Goal: Information Seeking & Learning: Learn about a topic

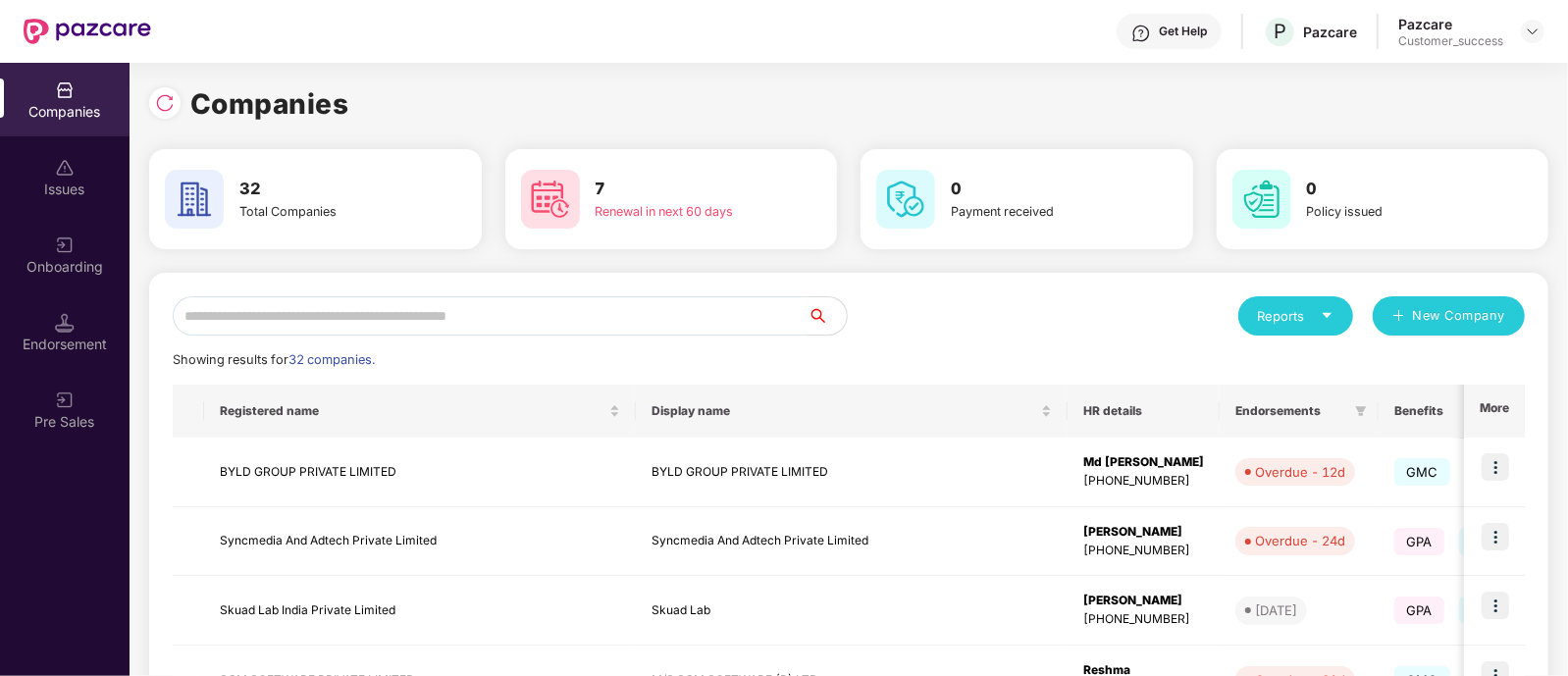
click at [644, 320] on input "text" at bounding box center [491, 317] width 635 height 40
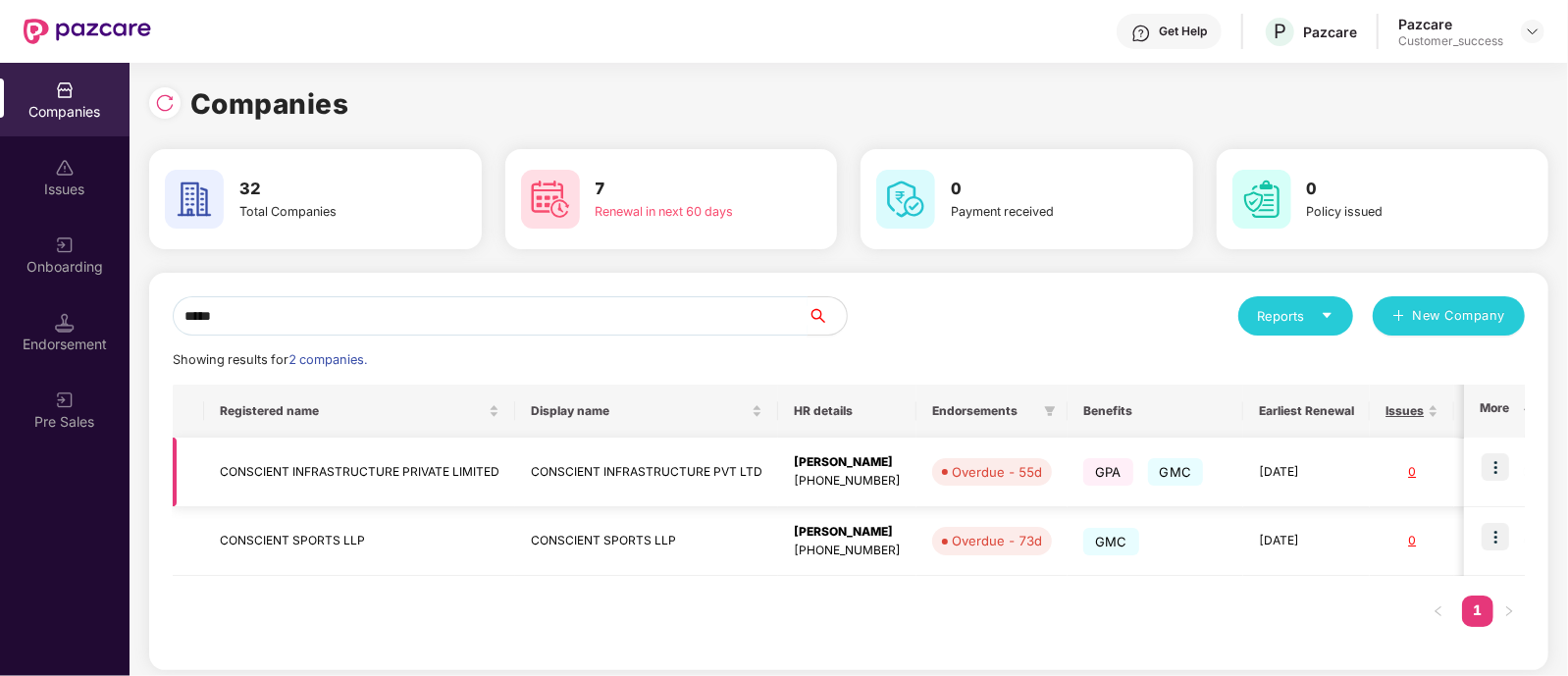
type input "*****"
click at [1491, 466] on img at bounding box center [1496, 467] width 28 height 28
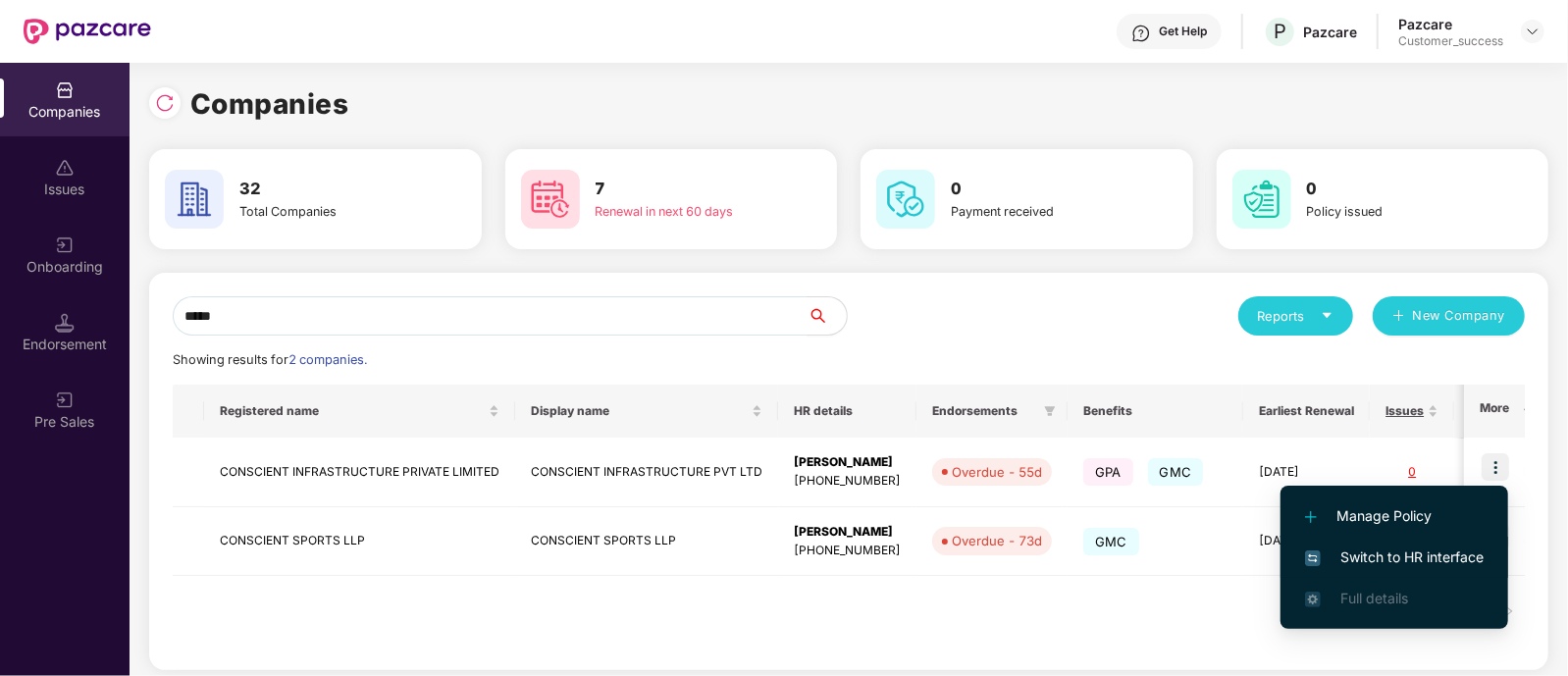
click at [1368, 548] on span "Switch to HR interface" at bounding box center [1394, 557] width 179 height 22
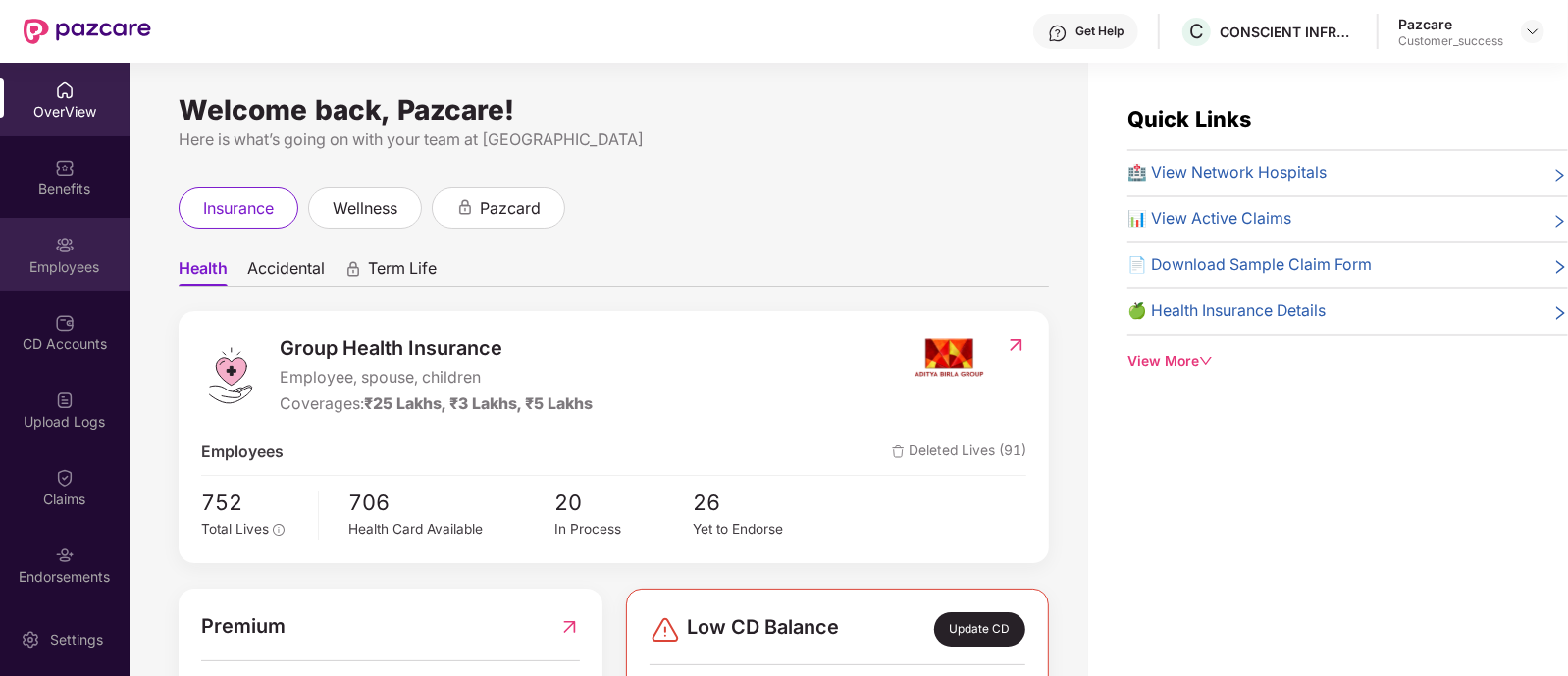
click at [76, 263] on div "Employees" at bounding box center [64, 267] width 130 height 20
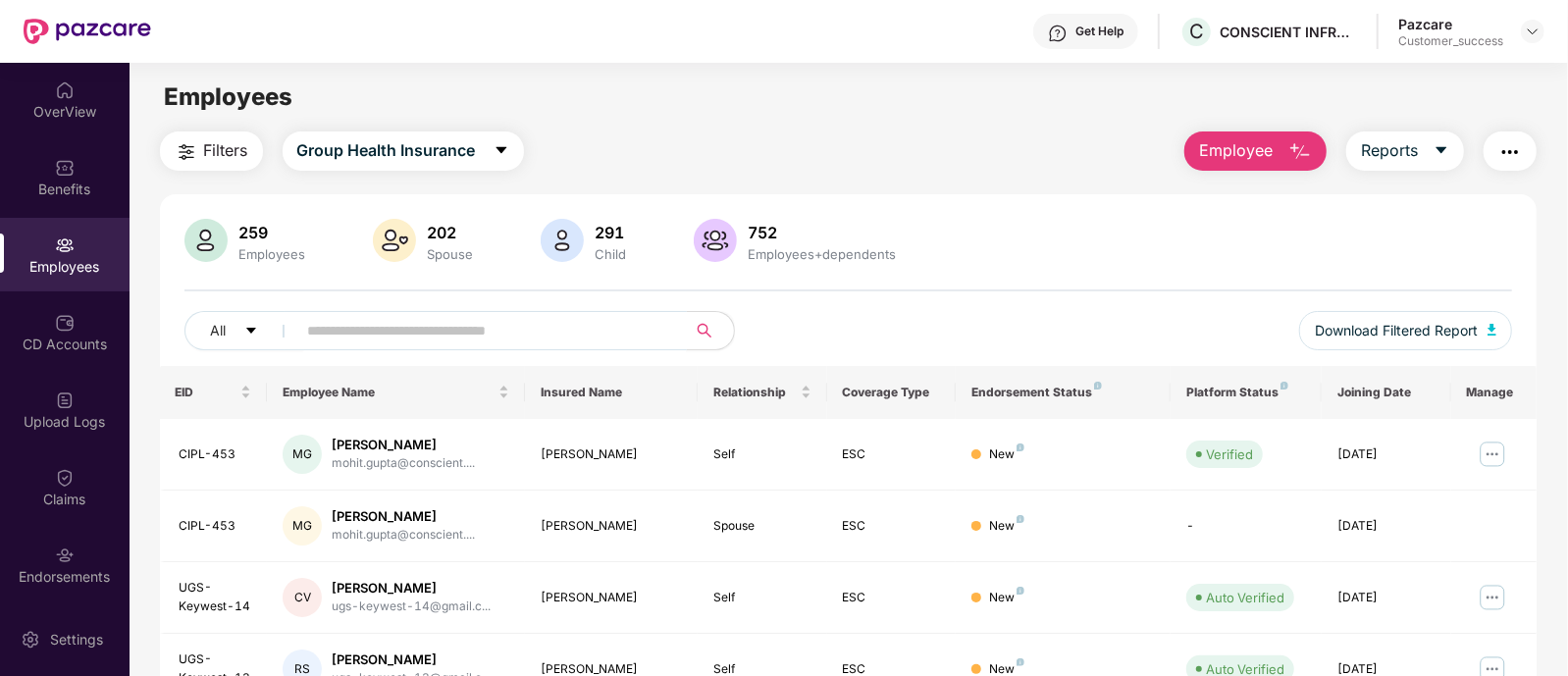
click at [380, 339] on input "text" at bounding box center [484, 331] width 352 height 30
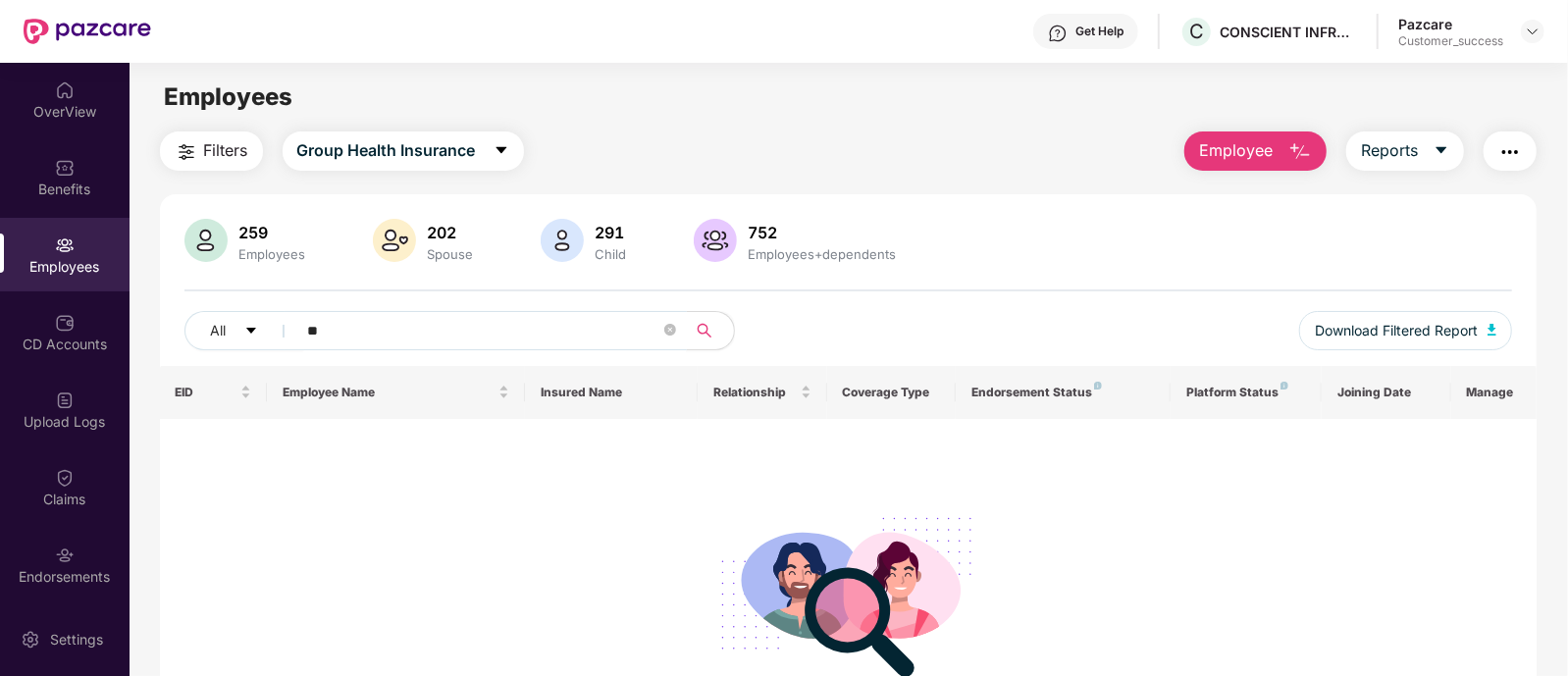
type input "*"
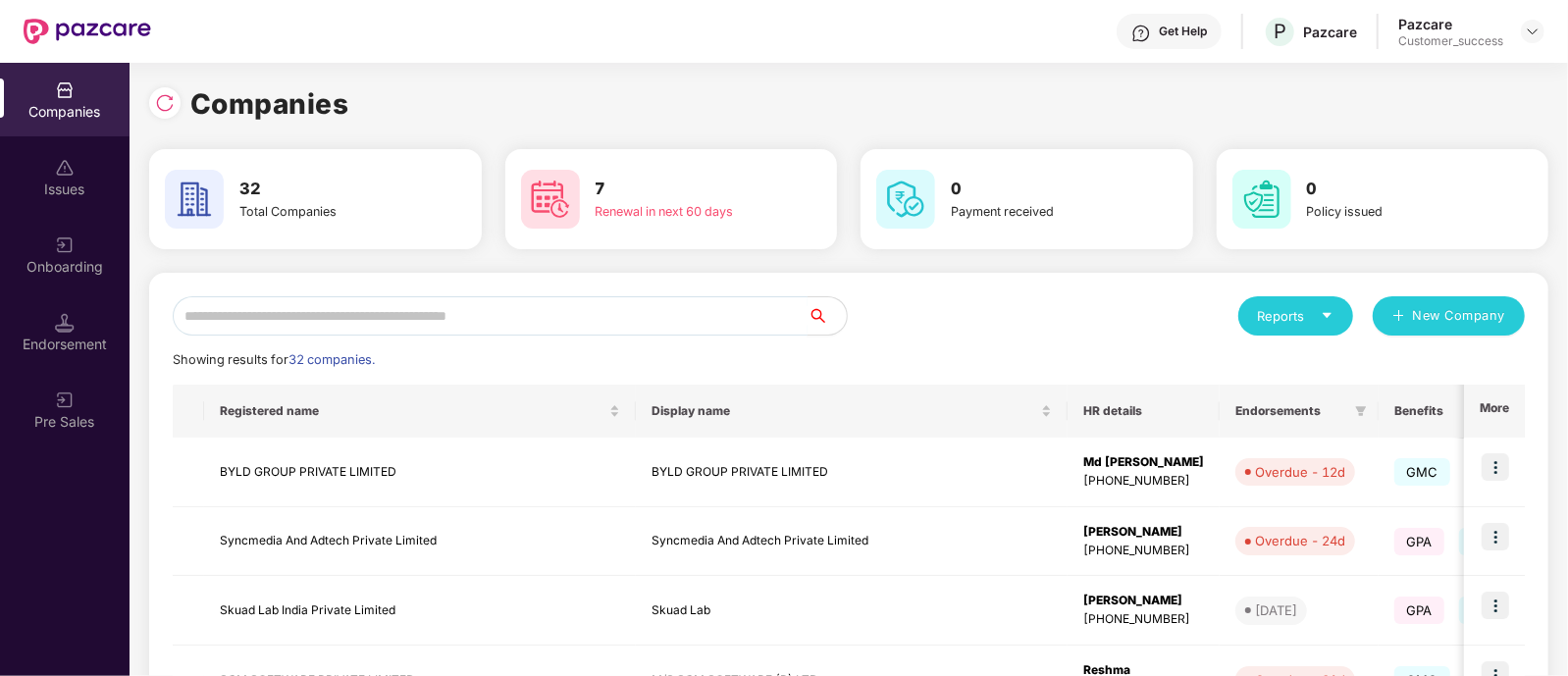
click at [653, 311] on input "text" at bounding box center [491, 317] width 635 height 40
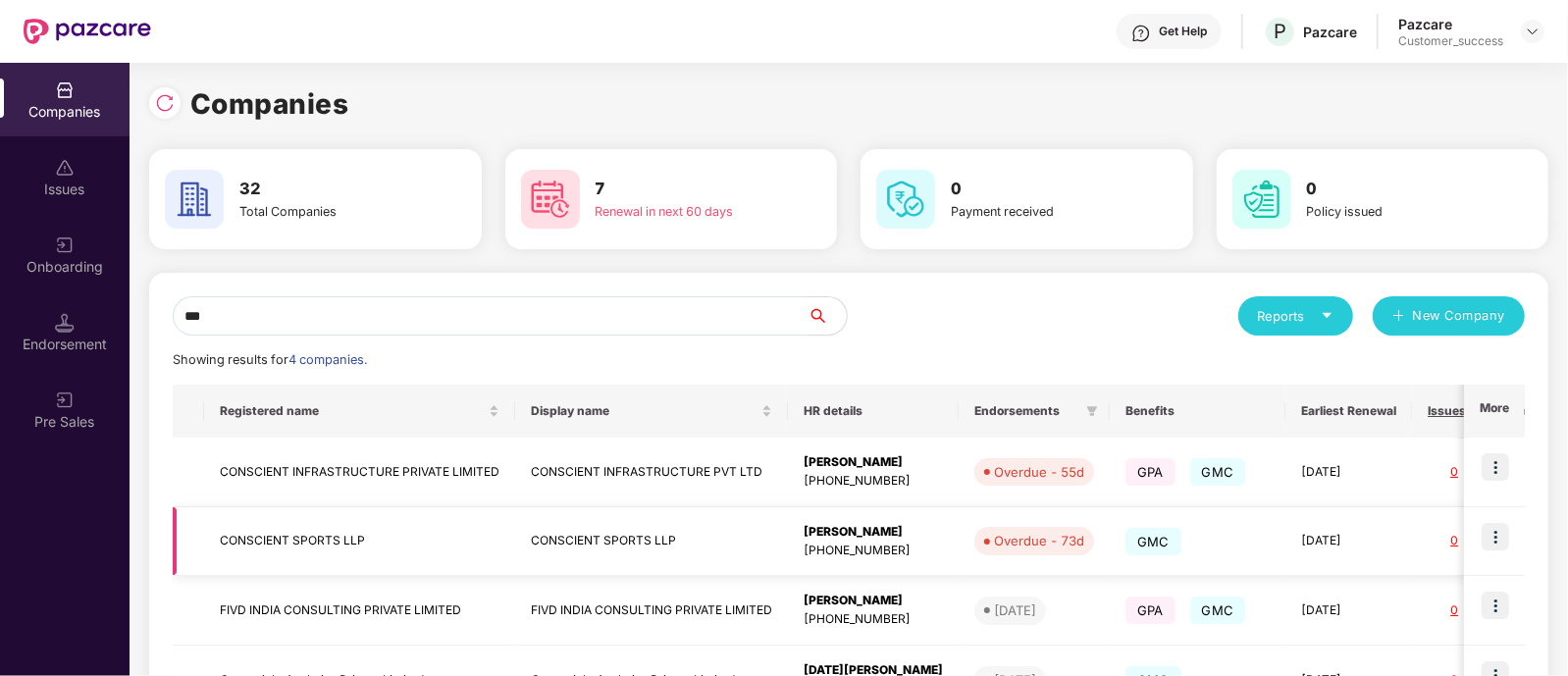
type input "***"
click at [1500, 532] on img at bounding box center [1496, 537] width 28 height 28
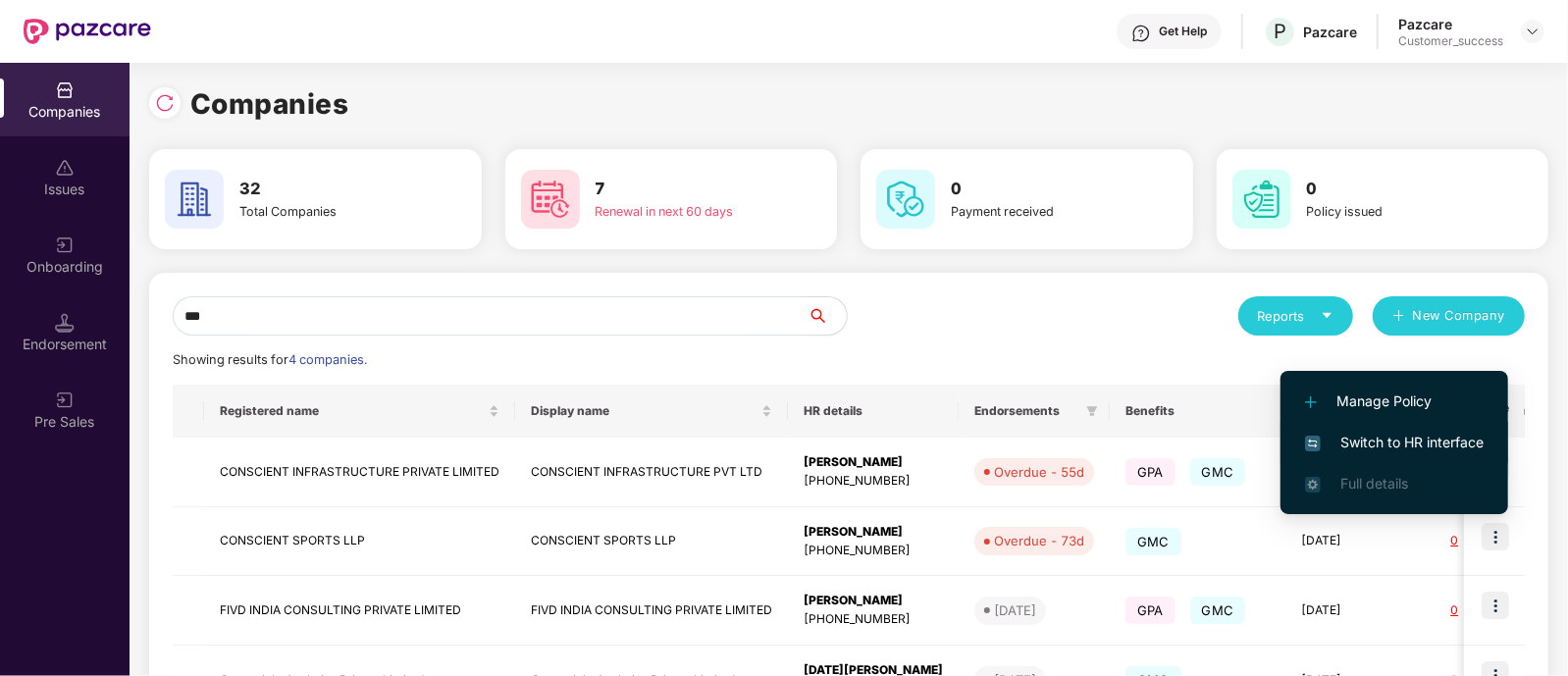
click at [1389, 441] on span "Switch to HR interface" at bounding box center [1394, 442] width 179 height 22
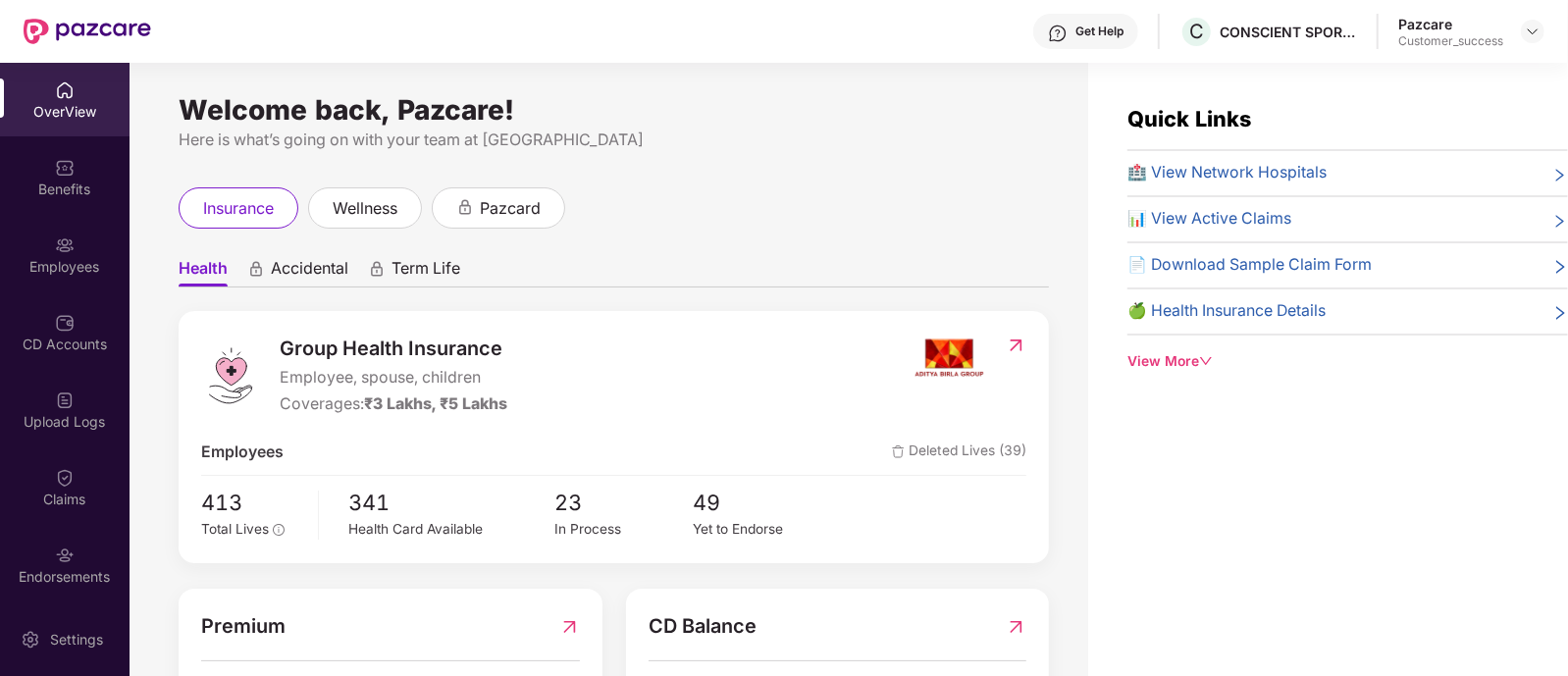
click at [53, 257] on div "Employees" at bounding box center [64, 267] width 130 height 20
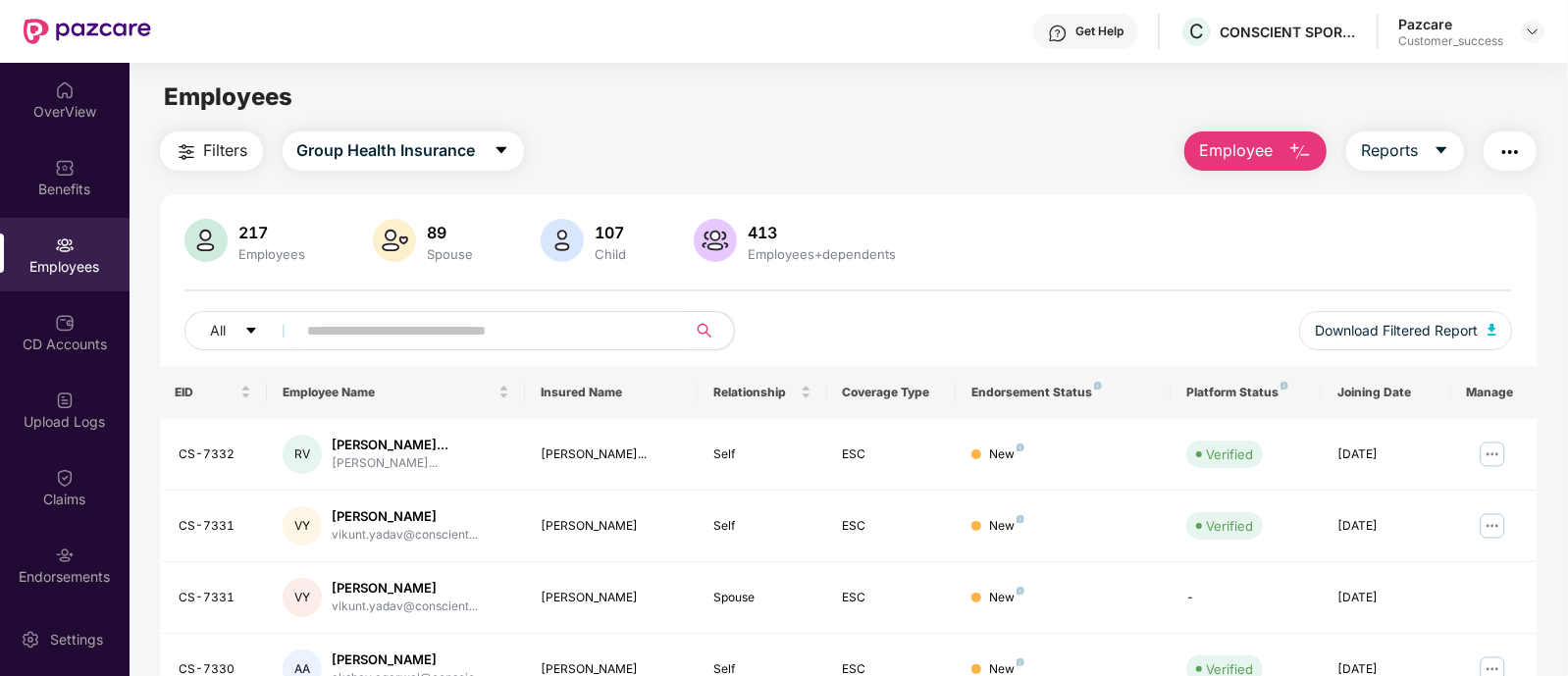
click at [360, 324] on input "text" at bounding box center [484, 331] width 352 height 30
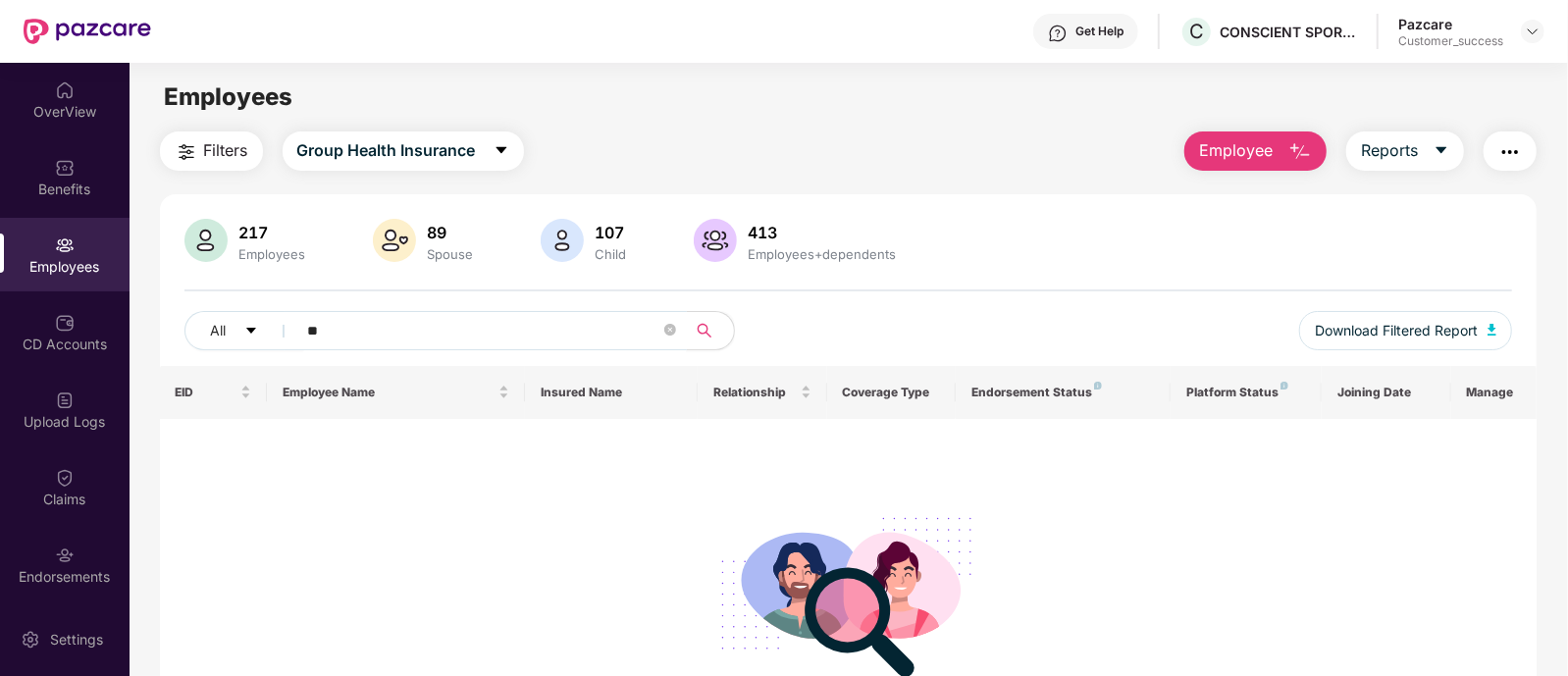
type input "*"
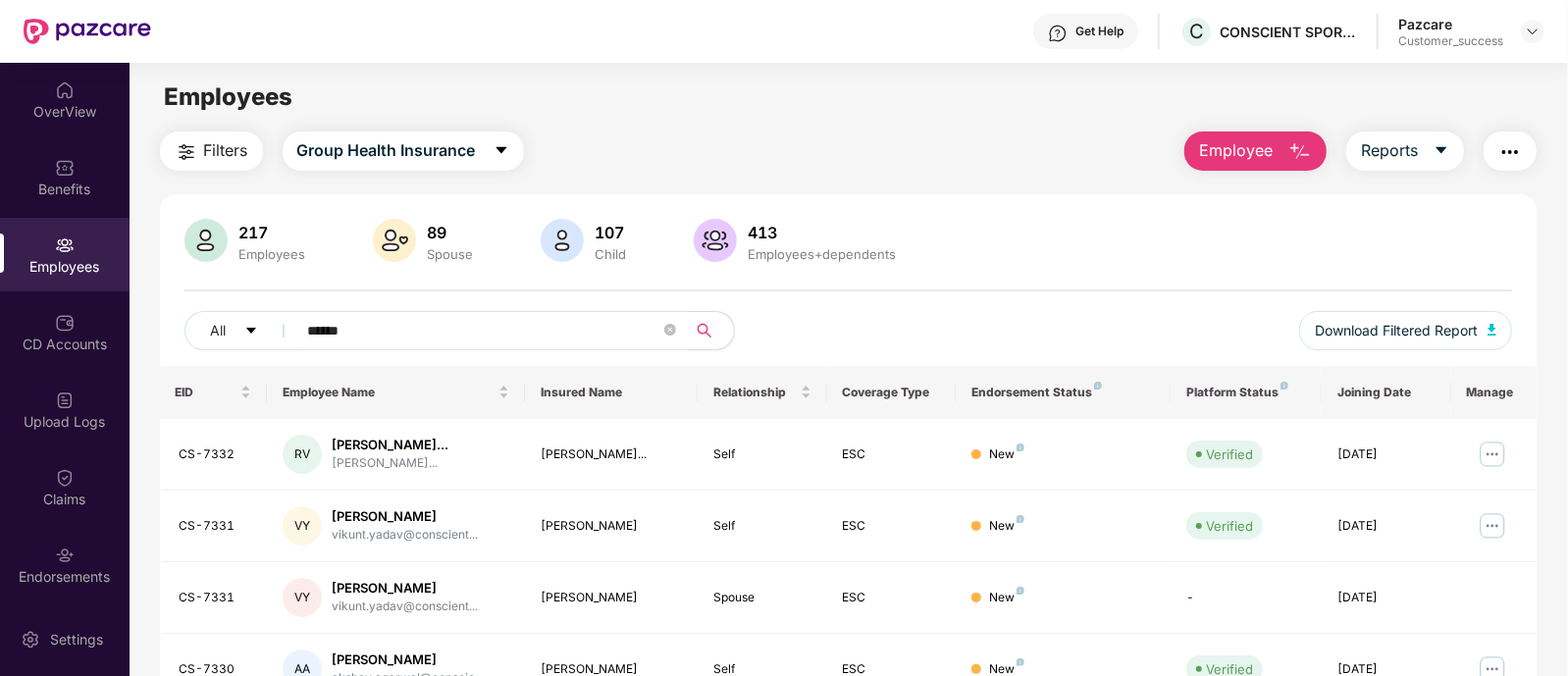
type input "*******"
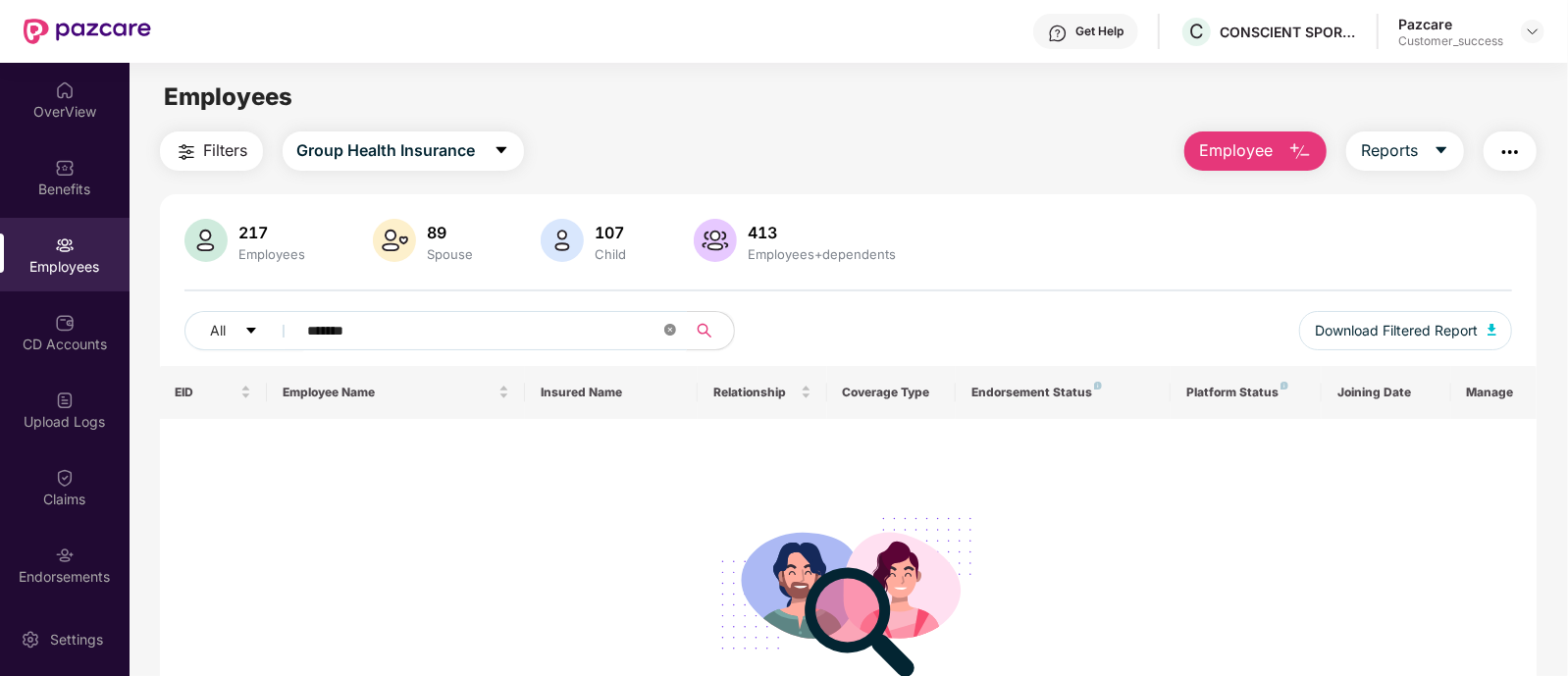
click at [669, 334] on icon "close-circle" at bounding box center [670, 330] width 12 height 12
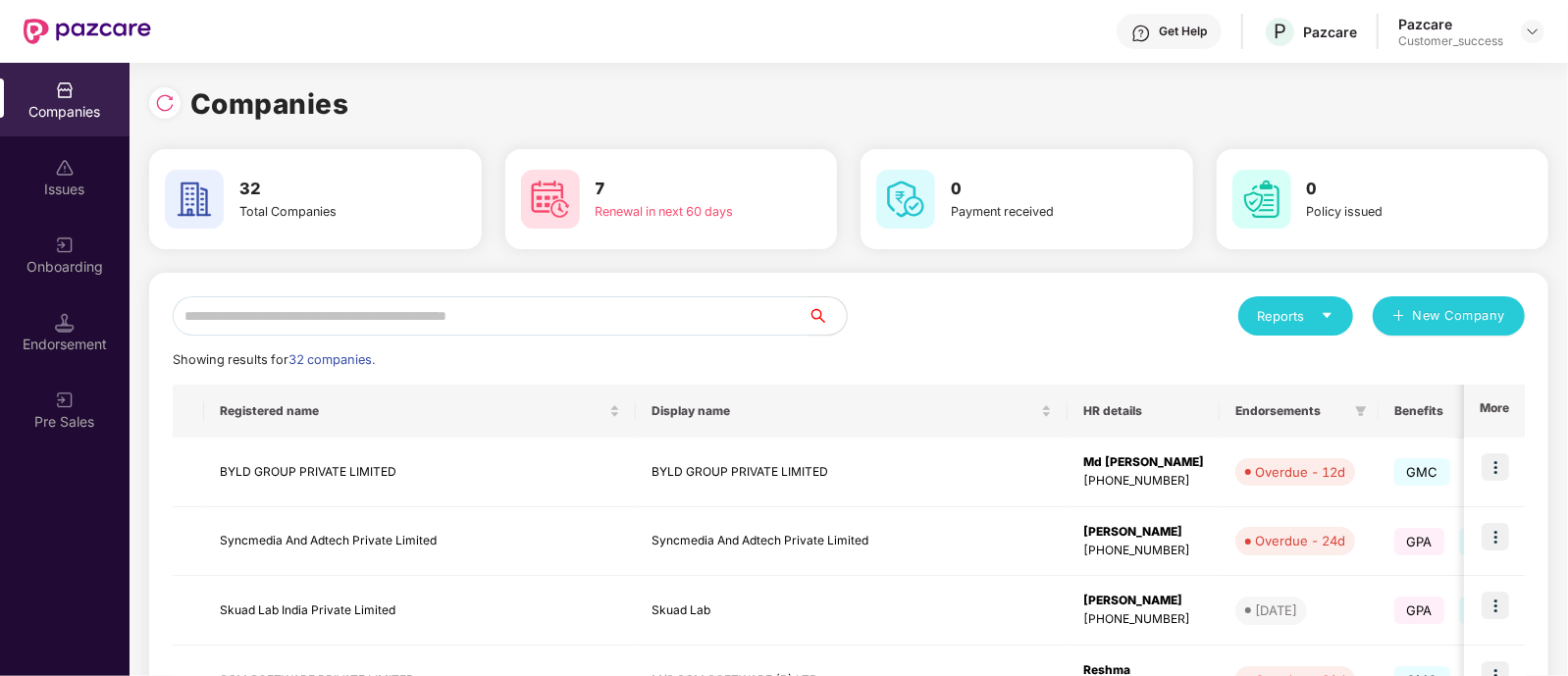
click at [587, 331] on input "text" at bounding box center [491, 317] width 635 height 40
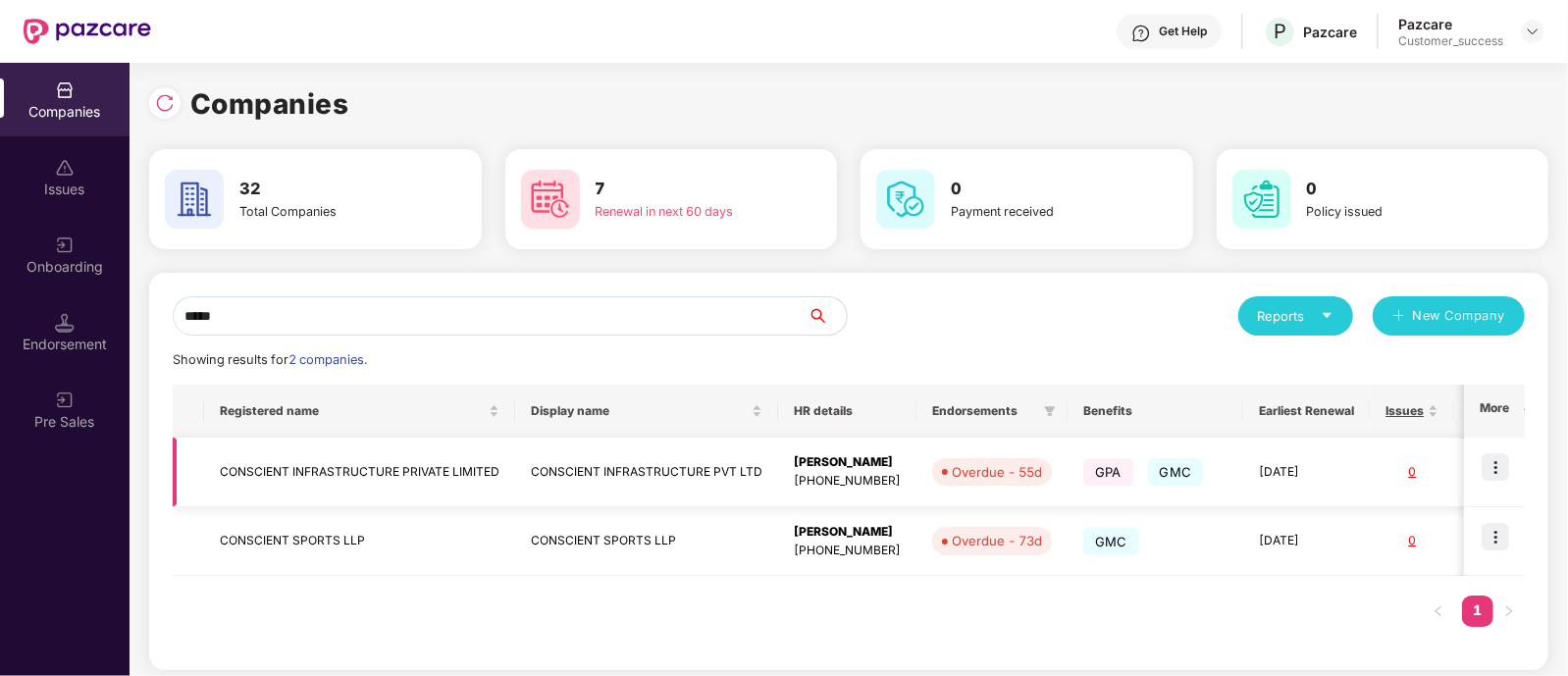
type input "*****"
click at [1500, 470] on img at bounding box center [1496, 467] width 28 height 28
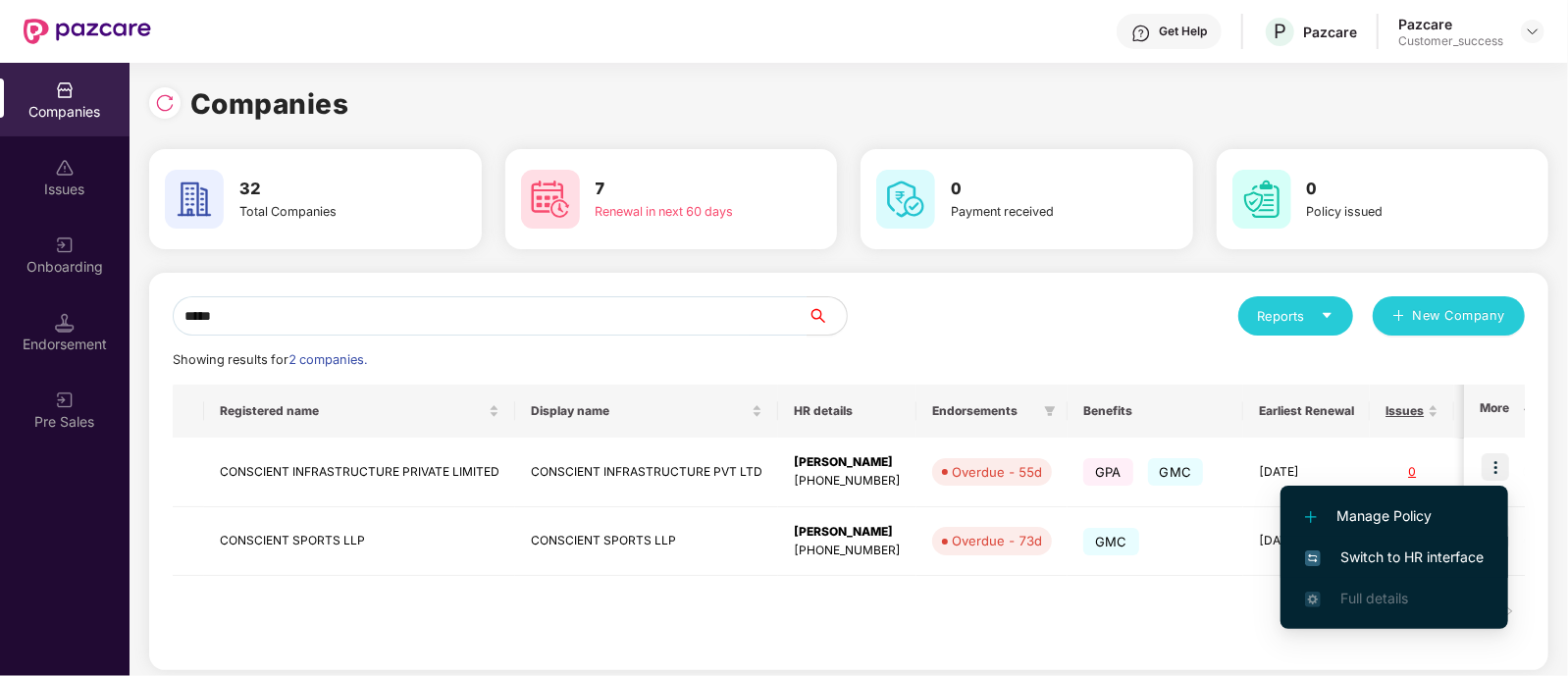
click at [1376, 541] on li "Switch to HR interface" at bounding box center [1394, 558] width 228 height 42
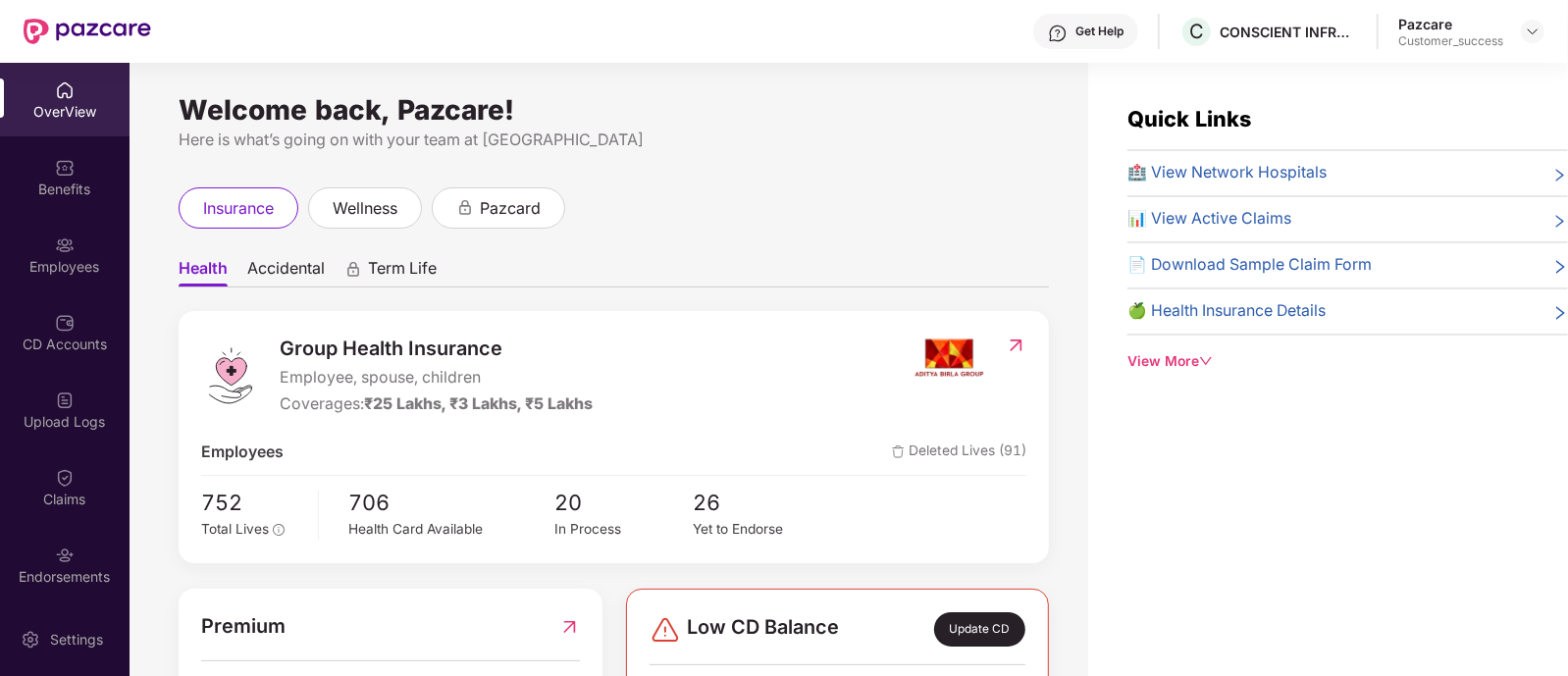
click at [47, 241] on div "Employees" at bounding box center [64, 254] width 130 height 73
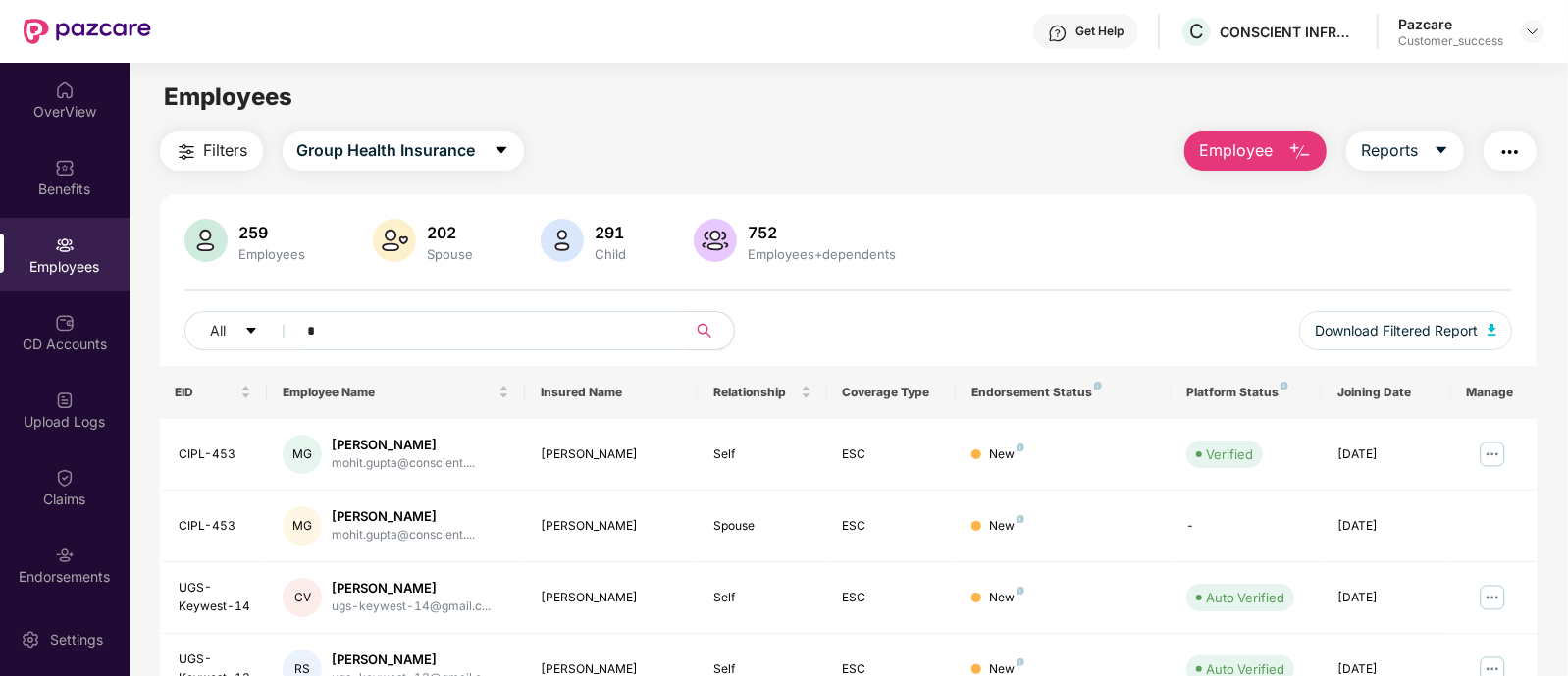
click at [396, 336] on input "*" at bounding box center [484, 331] width 352 height 30
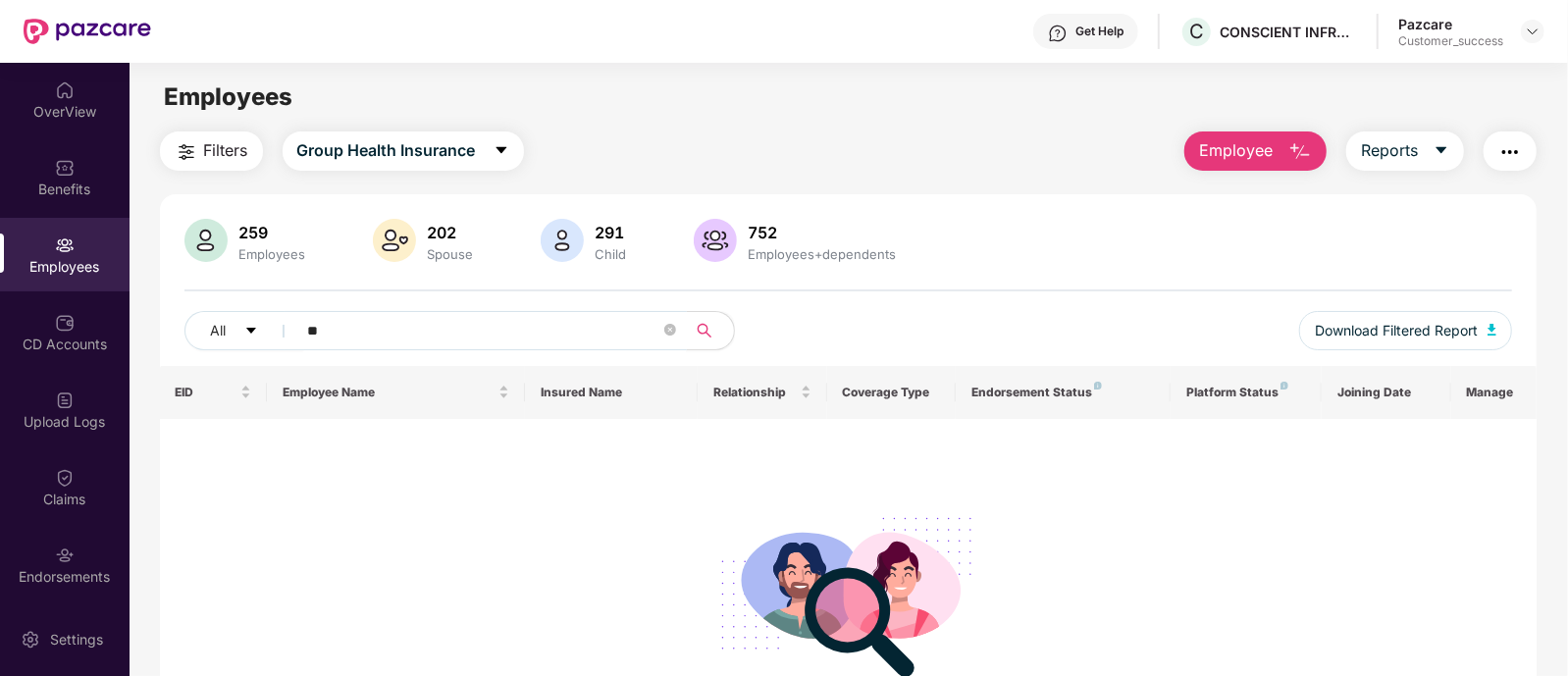
type input "*"
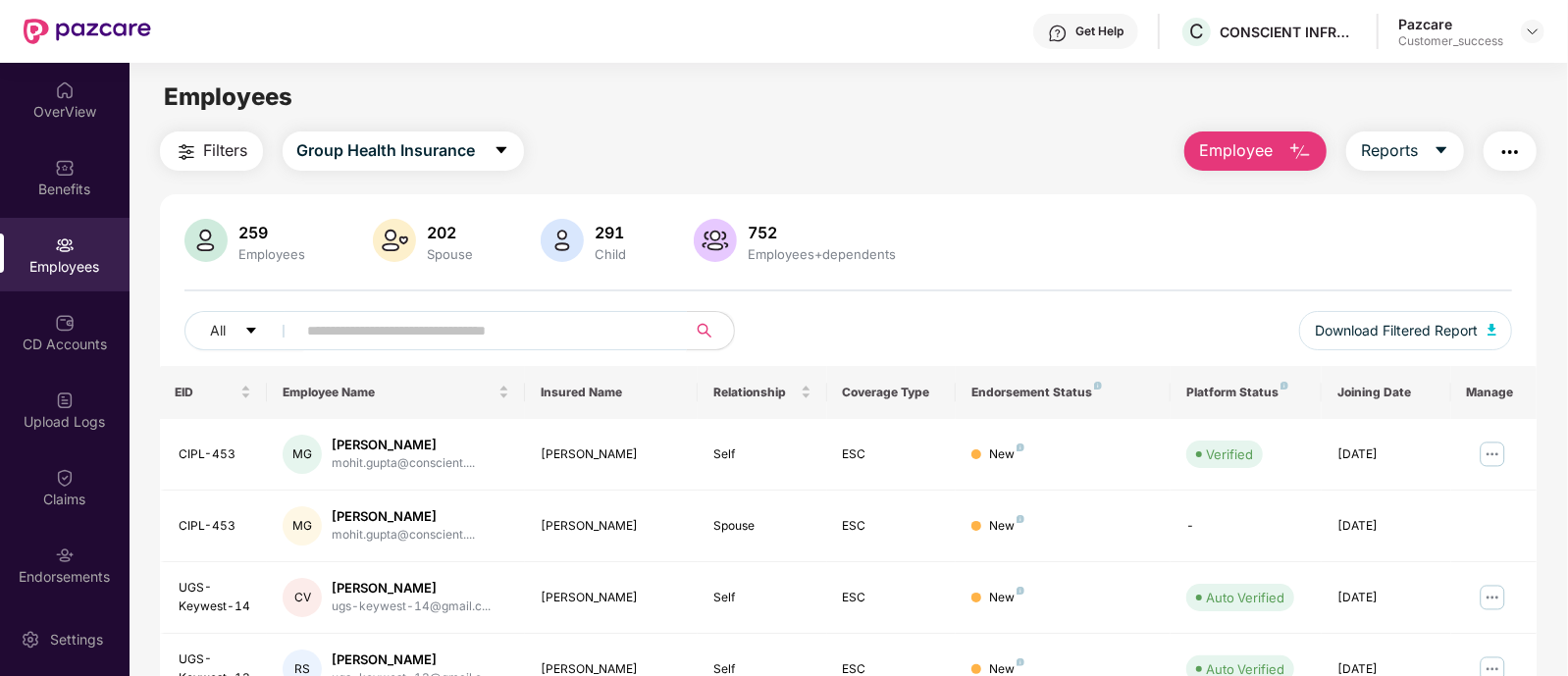
click at [537, 321] on input "text" at bounding box center [484, 331] width 352 height 30
paste input "*"
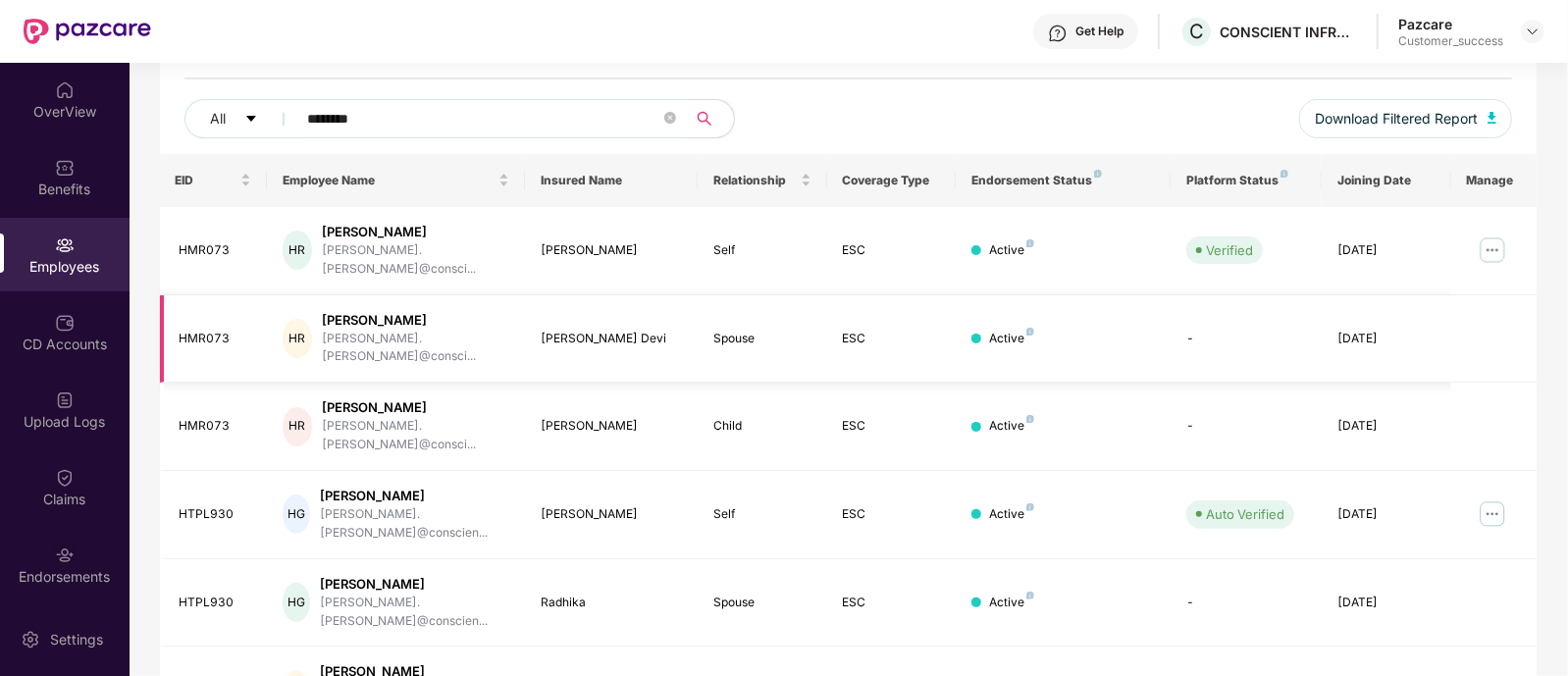
scroll to position [241, 0]
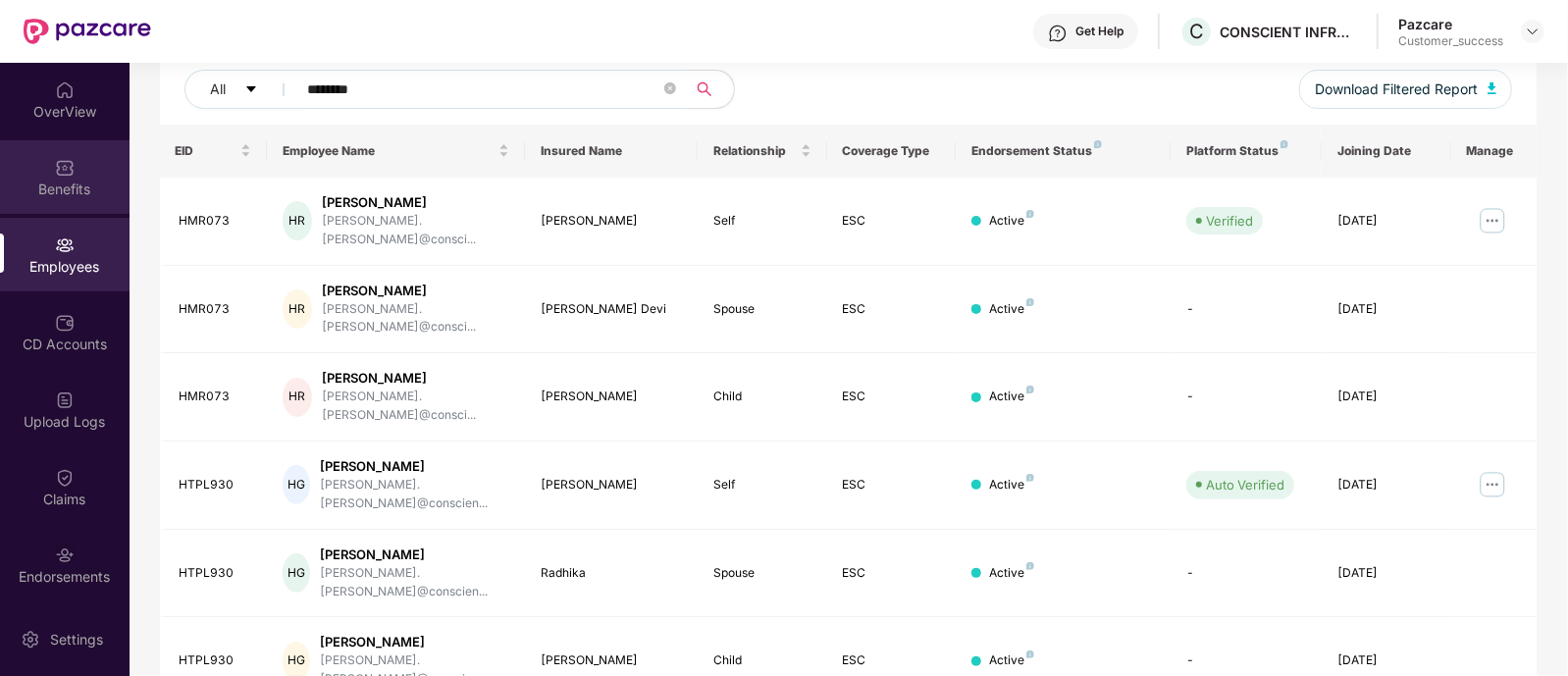
type input "********"
click at [35, 180] on div "Benefits" at bounding box center [64, 190] width 130 height 20
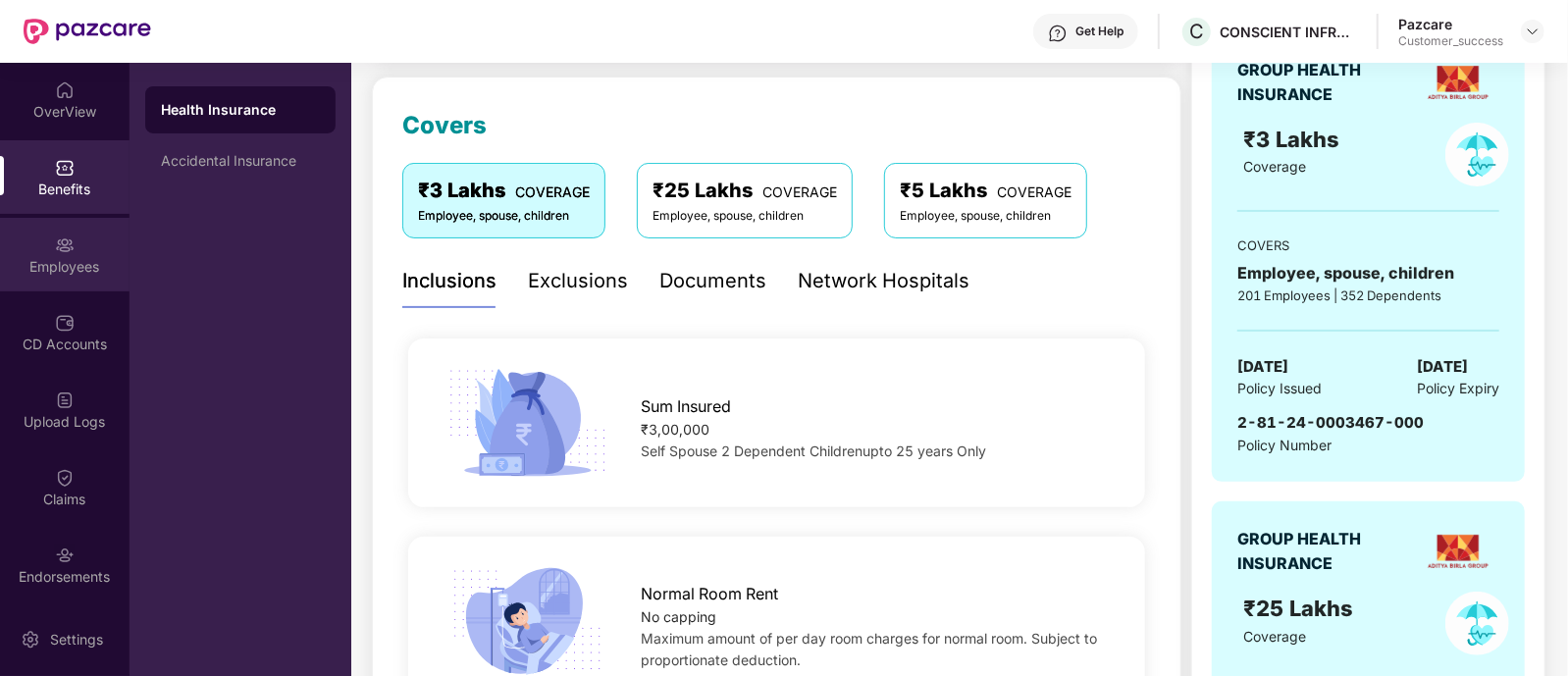
click at [75, 274] on div "Employees" at bounding box center [64, 267] width 130 height 20
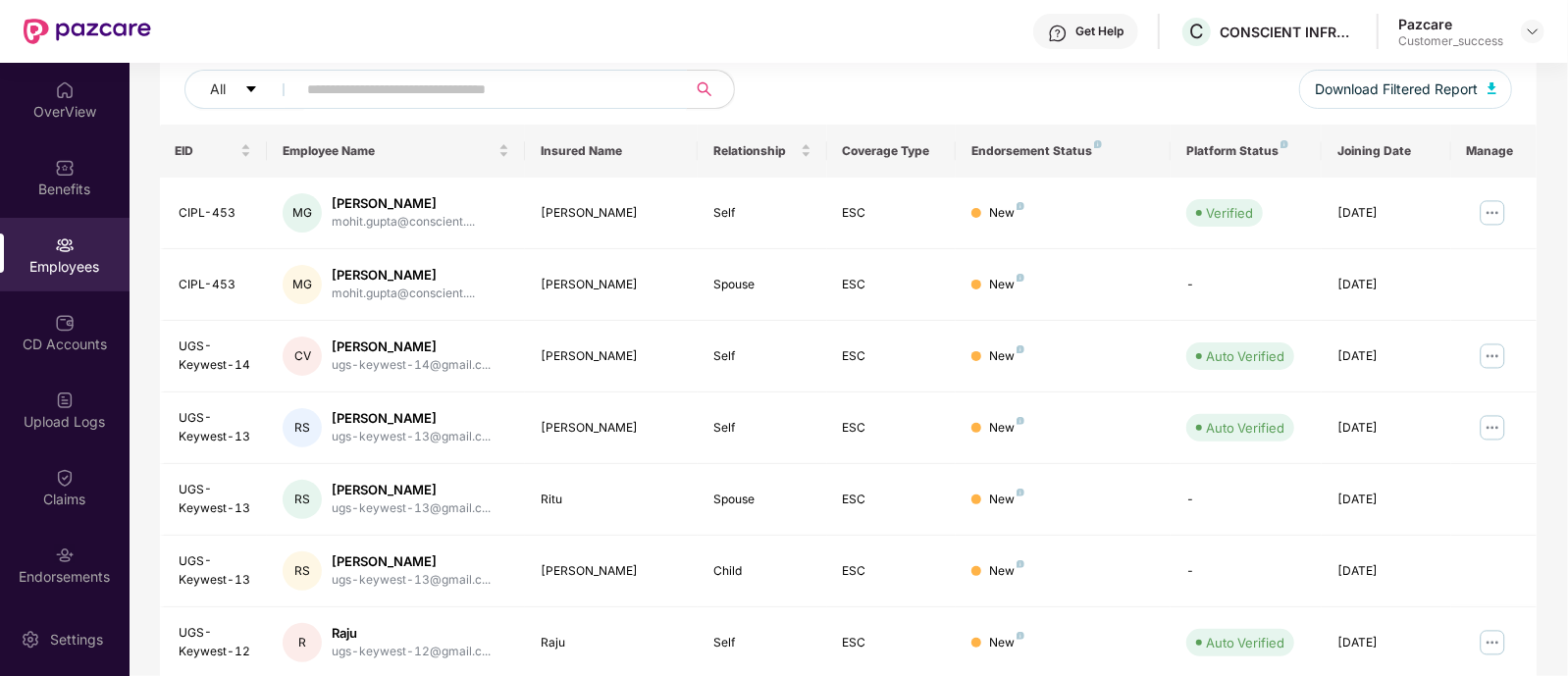
click at [446, 91] on input "text" at bounding box center [484, 89] width 352 height 30
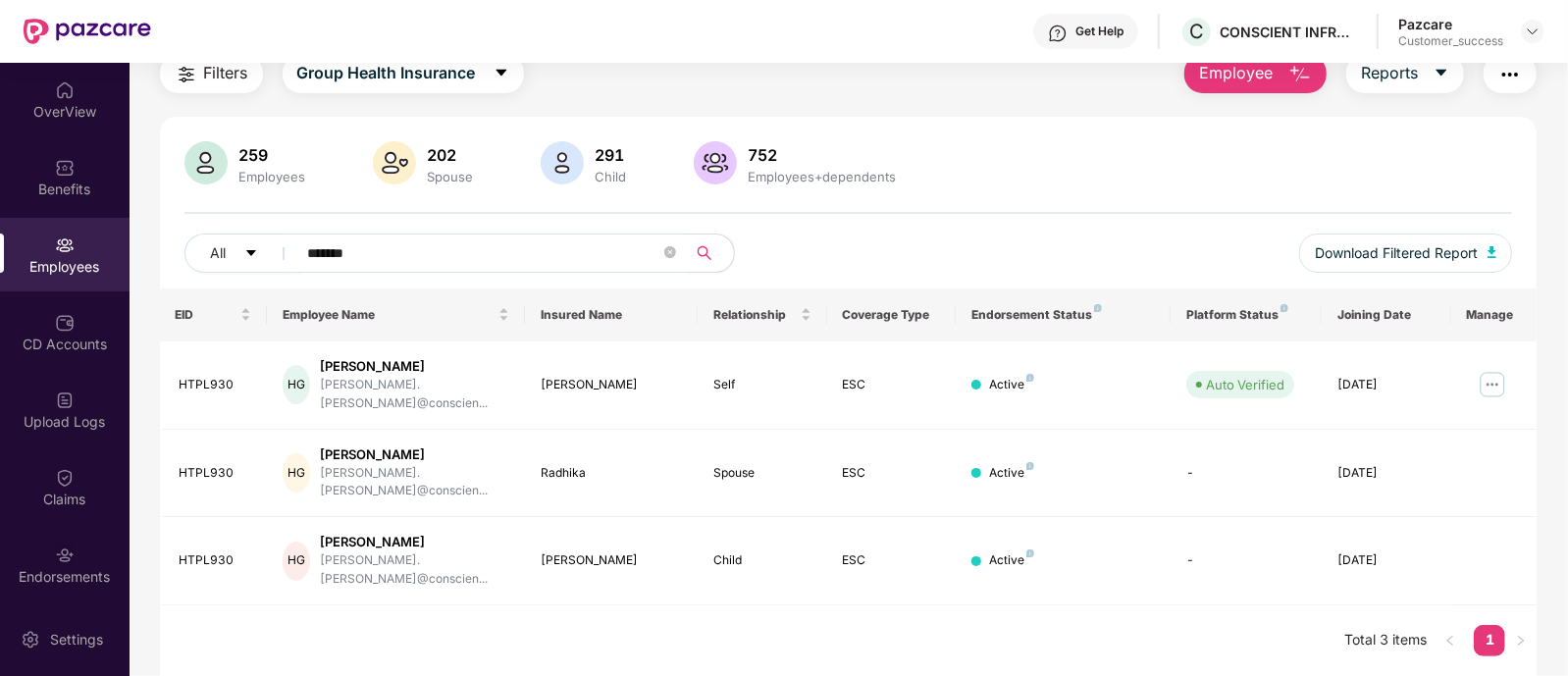
scroll to position [62, 0]
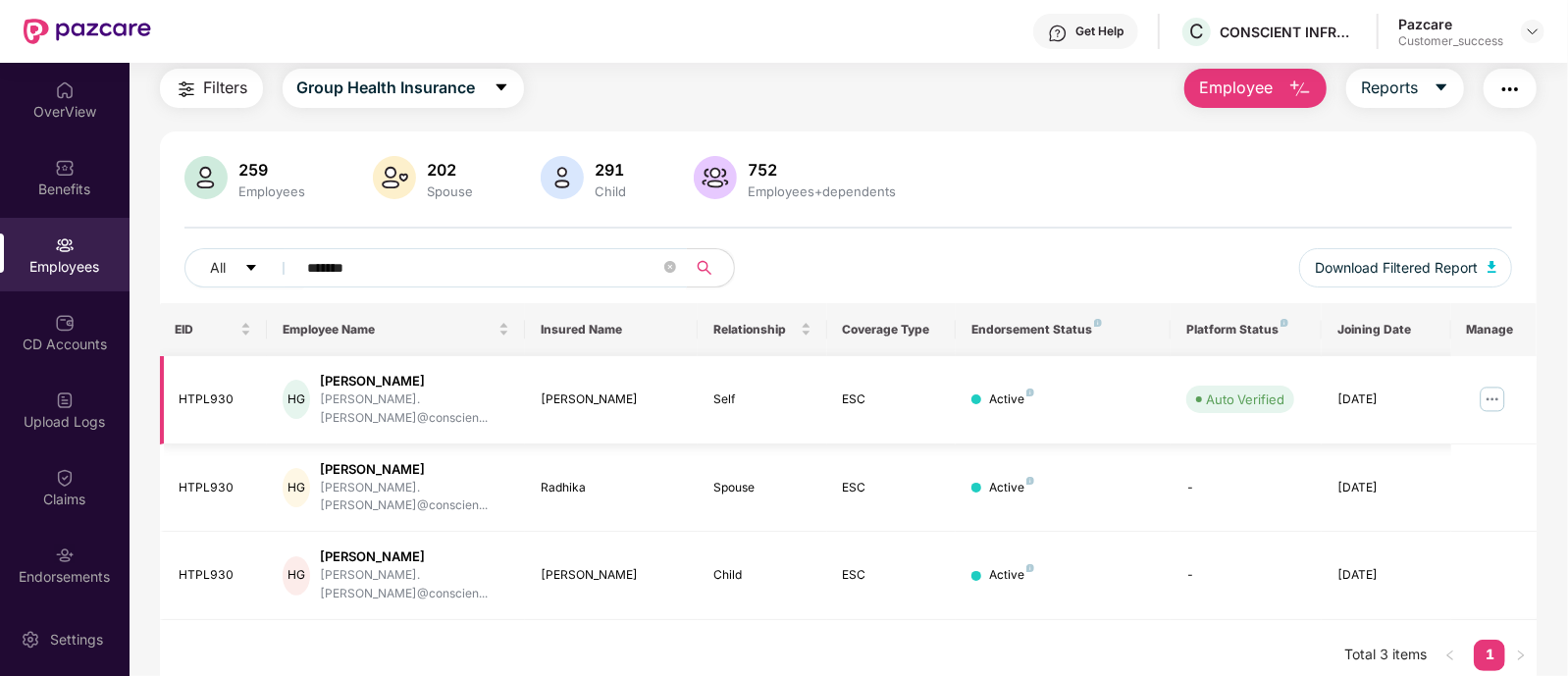
type input "*******"
click at [1496, 387] on img at bounding box center [1493, 400] width 32 height 32
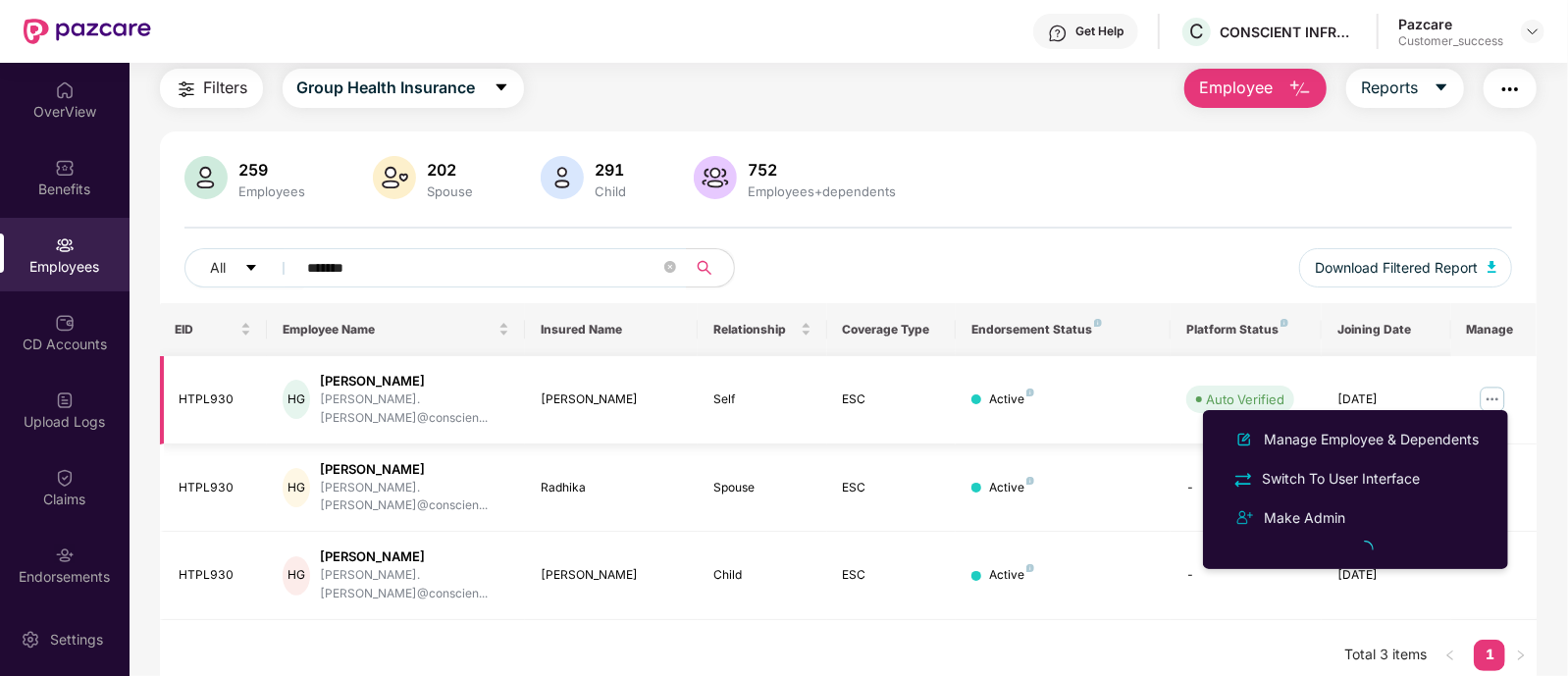
click at [1496, 387] on img at bounding box center [1493, 400] width 32 height 32
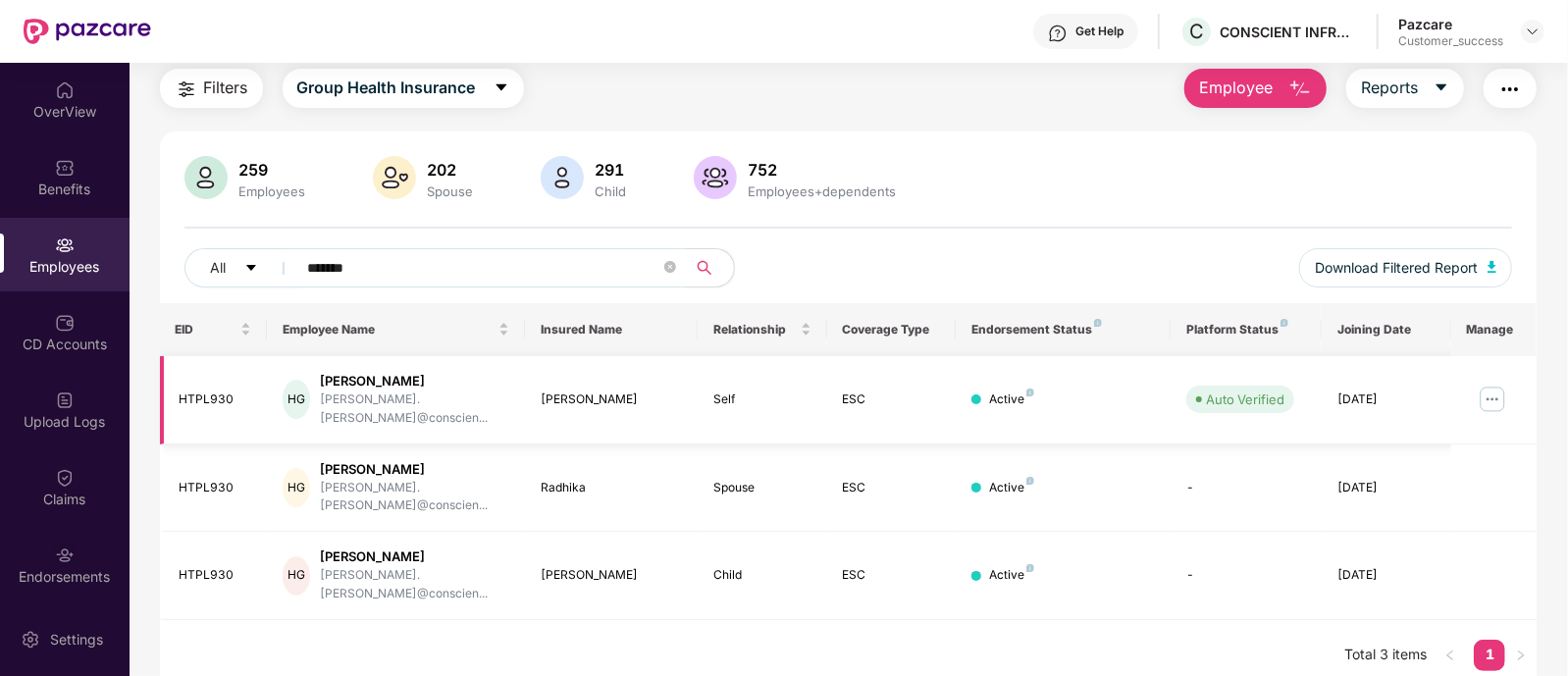
click at [1490, 386] on img at bounding box center [1493, 400] width 32 height 32
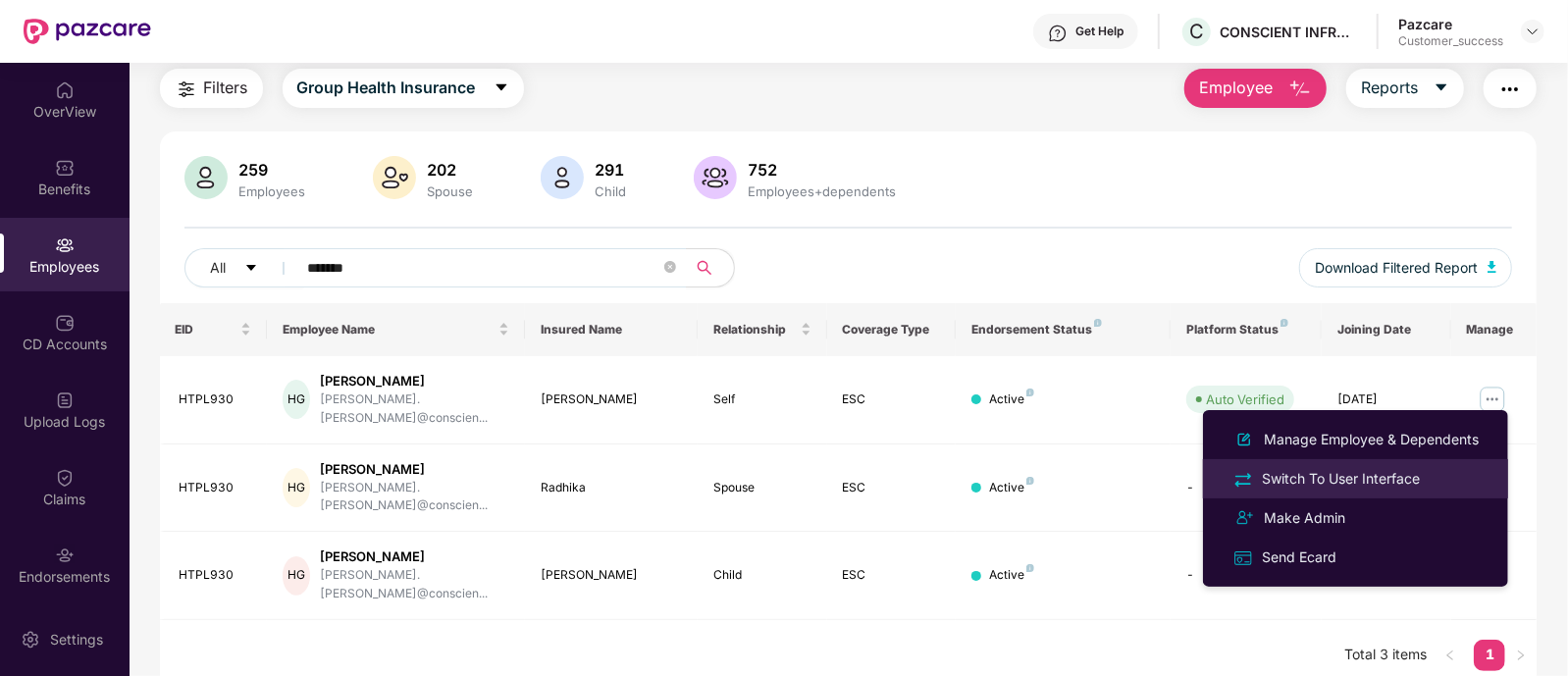
click at [1388, 478] on div "Switch To User Interface" at bounding box center [1341, 479] width 166 height 22
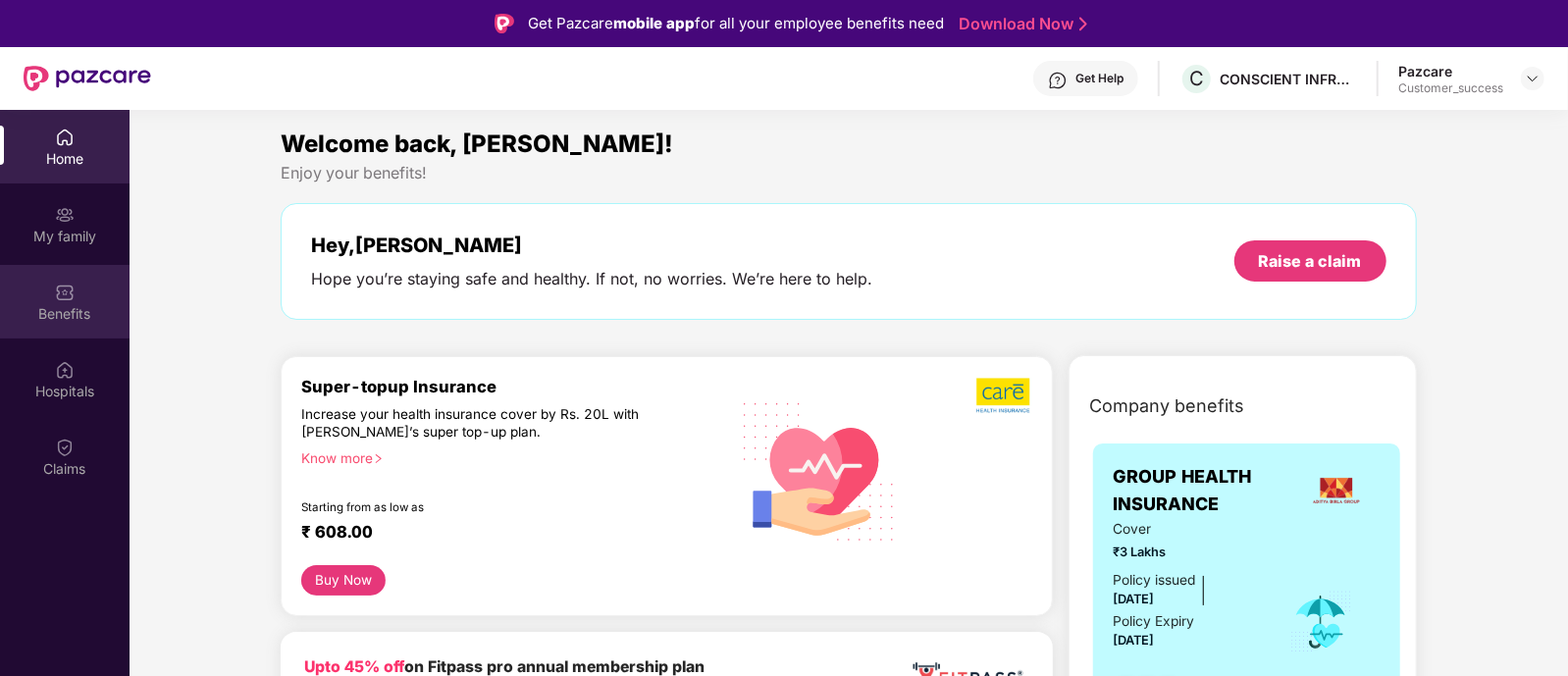
click at [82, 281] on div "Benefits" at bounding box center [64, 302] width 130 height 73
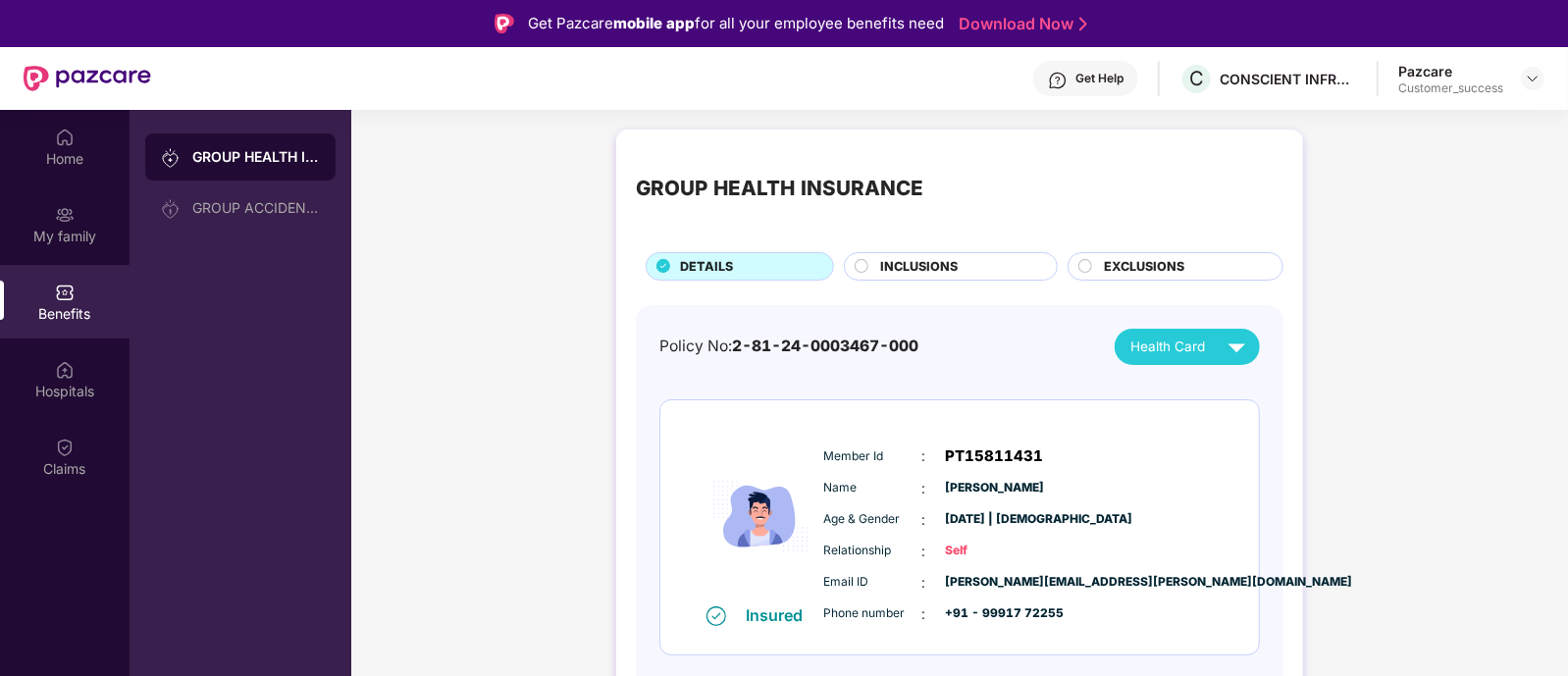
click at [867, 437] on div "Member Id : PT15811431 Name : [PERSON_NAME] Age & Gender : [DATE] | [DEMOGRAPHI…" at bounding box center [1019, 534] width 400 height 200
click at [907, 272] on span "INCLUSIONS" at bounding box center [920, 267] width 77 height 20
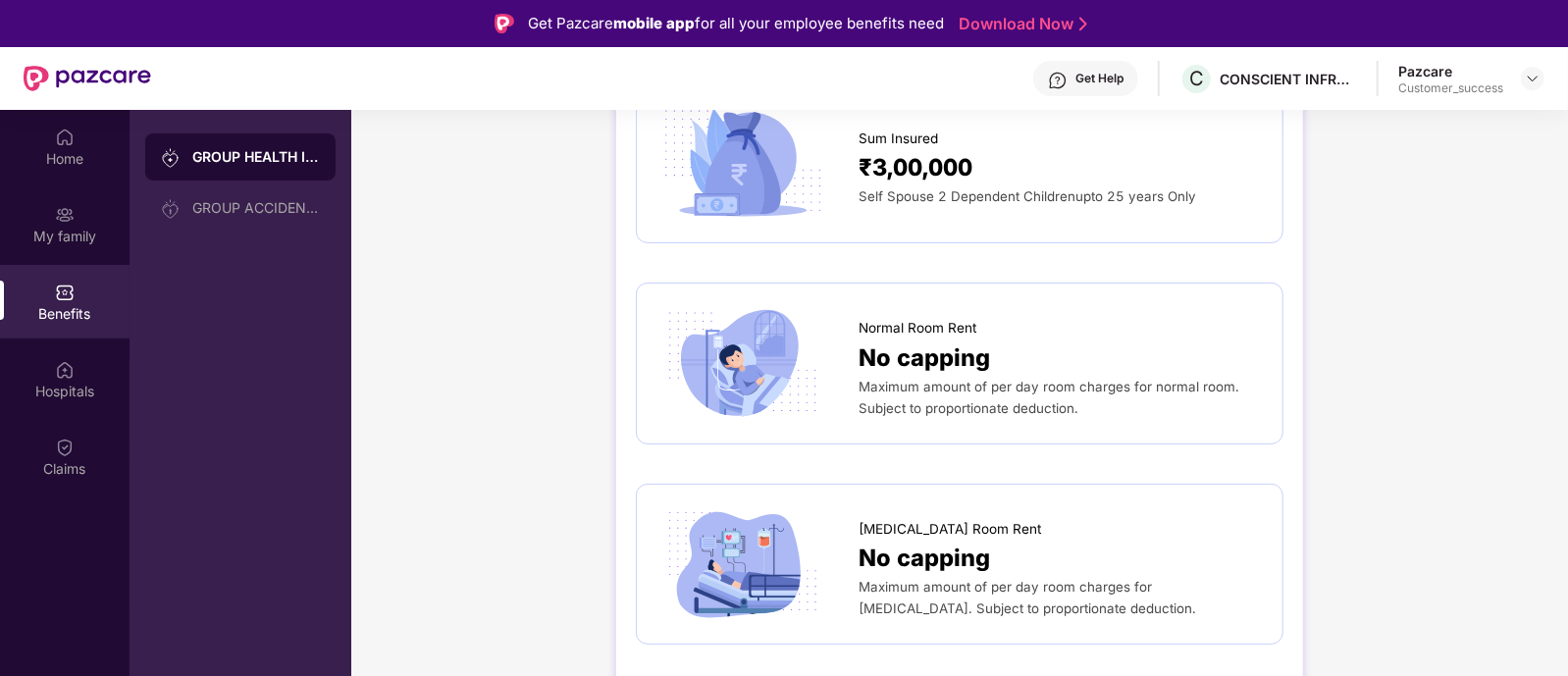
scroll to position [235, 0]
click at [997, 377] on span "Maximum amount of per day room charges for normal room. Subject to proportionat…" at bounding box center [1049, 396] width 381 height 38
click at [915, 432] on div "Normal Room Rent No capping Maximum amount of per day room charges for normal r…" at bounding box center [960, 361] width 648 height 161
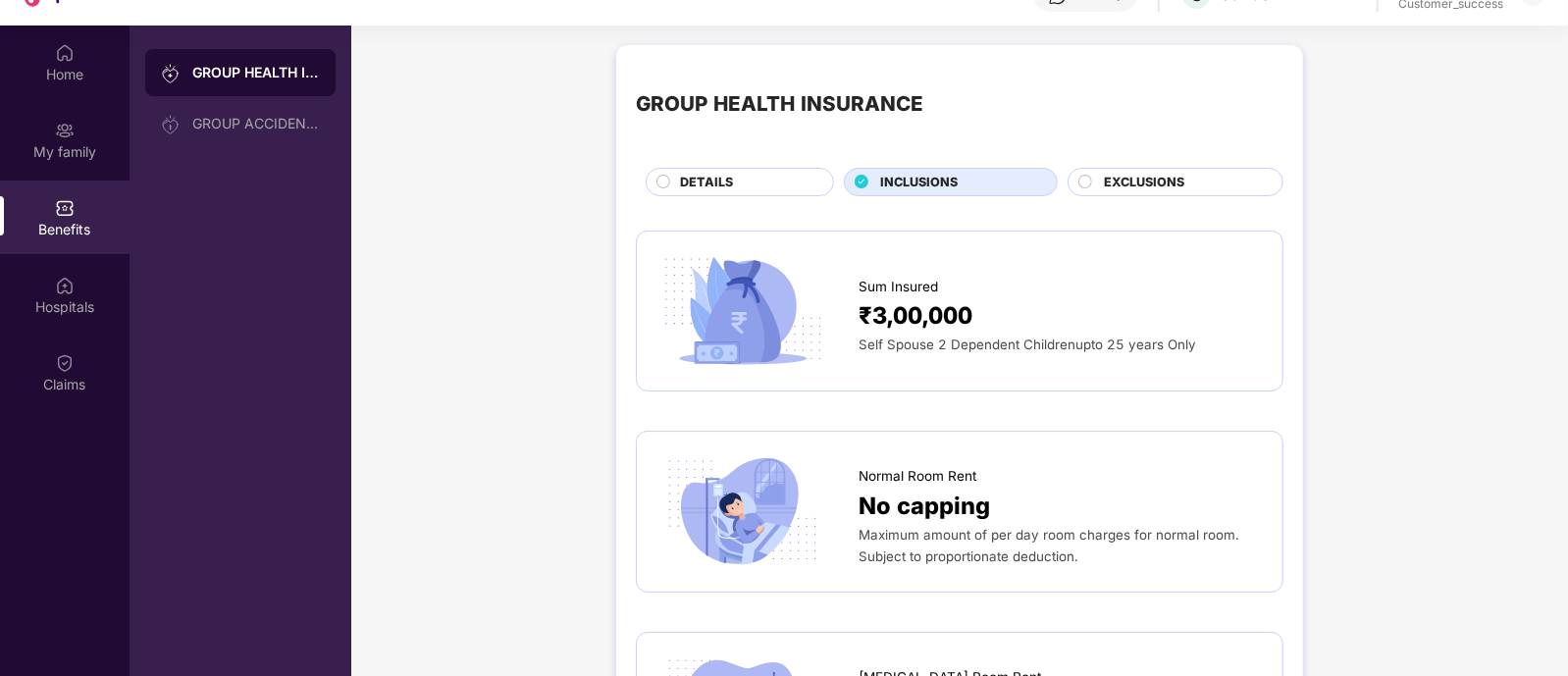
scroll to position [0, 0]
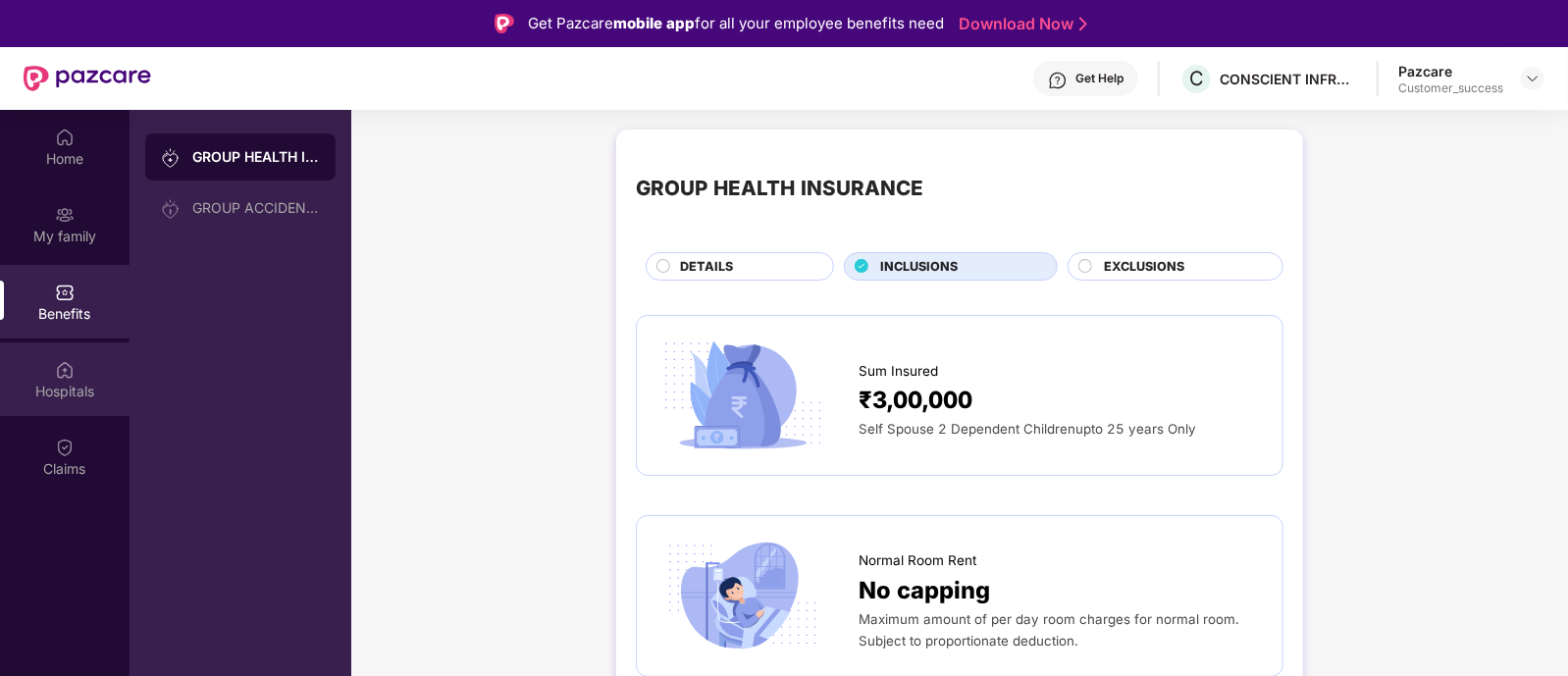
click at [97, 353] on div "Hospitals" at bounding box center [64, 379] width 130 height 73
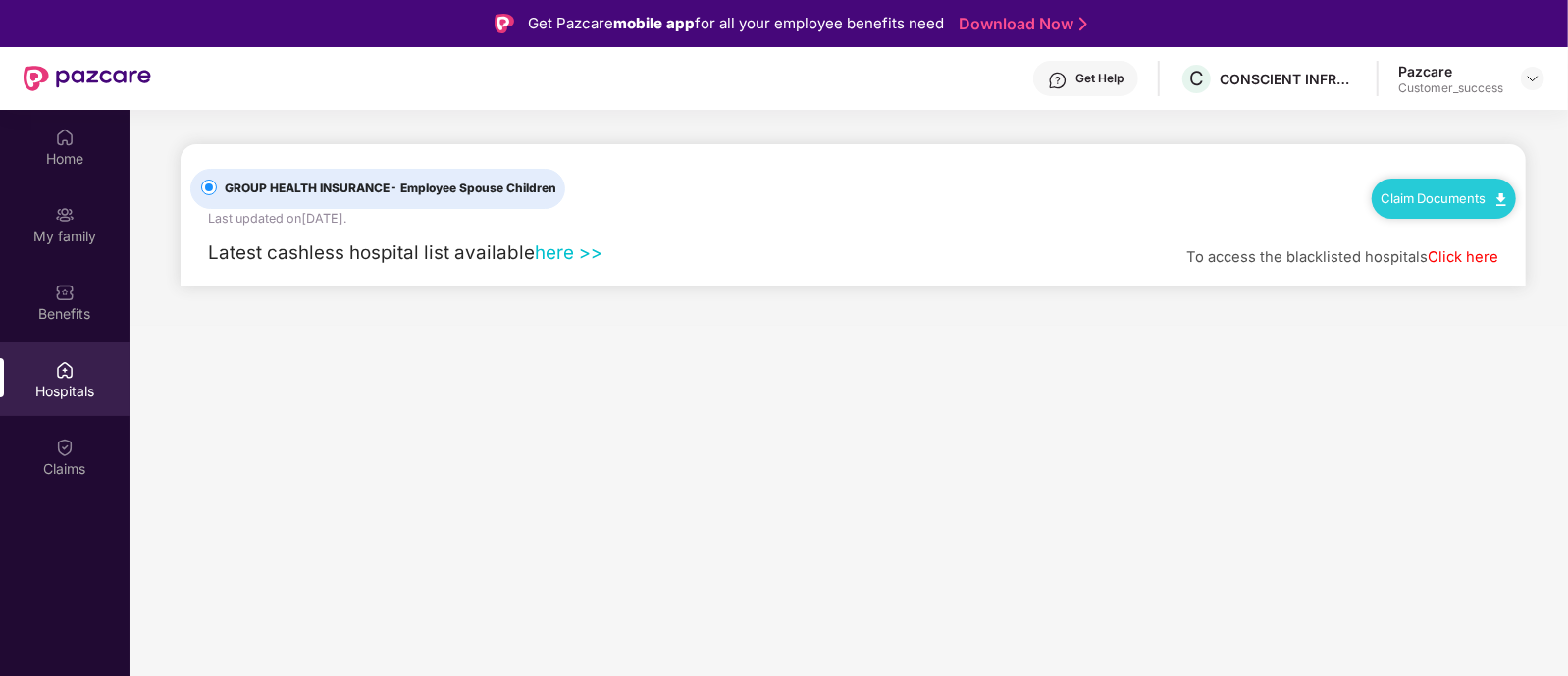
click at [559, 248] on link "here >>" at bounding box center [569, 252] width 67 height 23
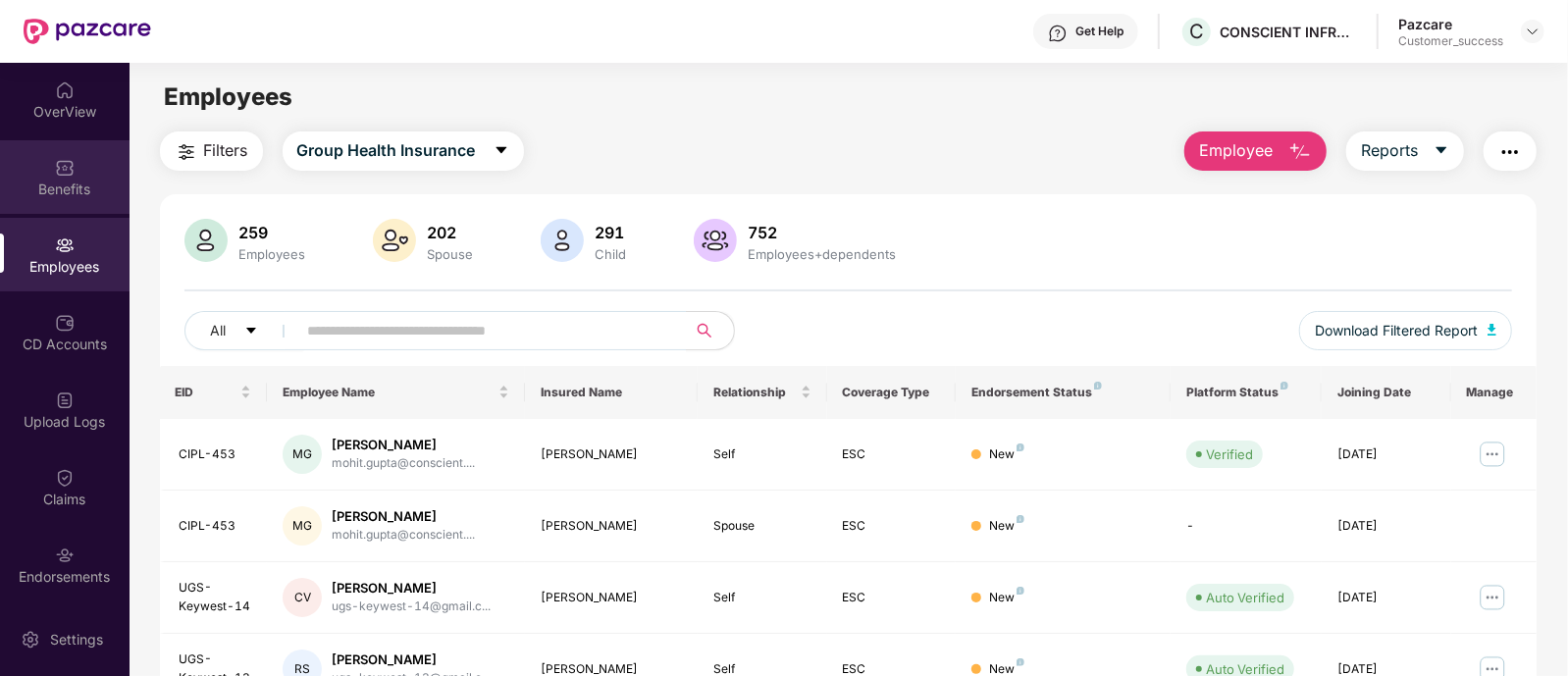
click at [68, 195] on div "Benefits" at bounding box center [64, 190] width 130 height 20
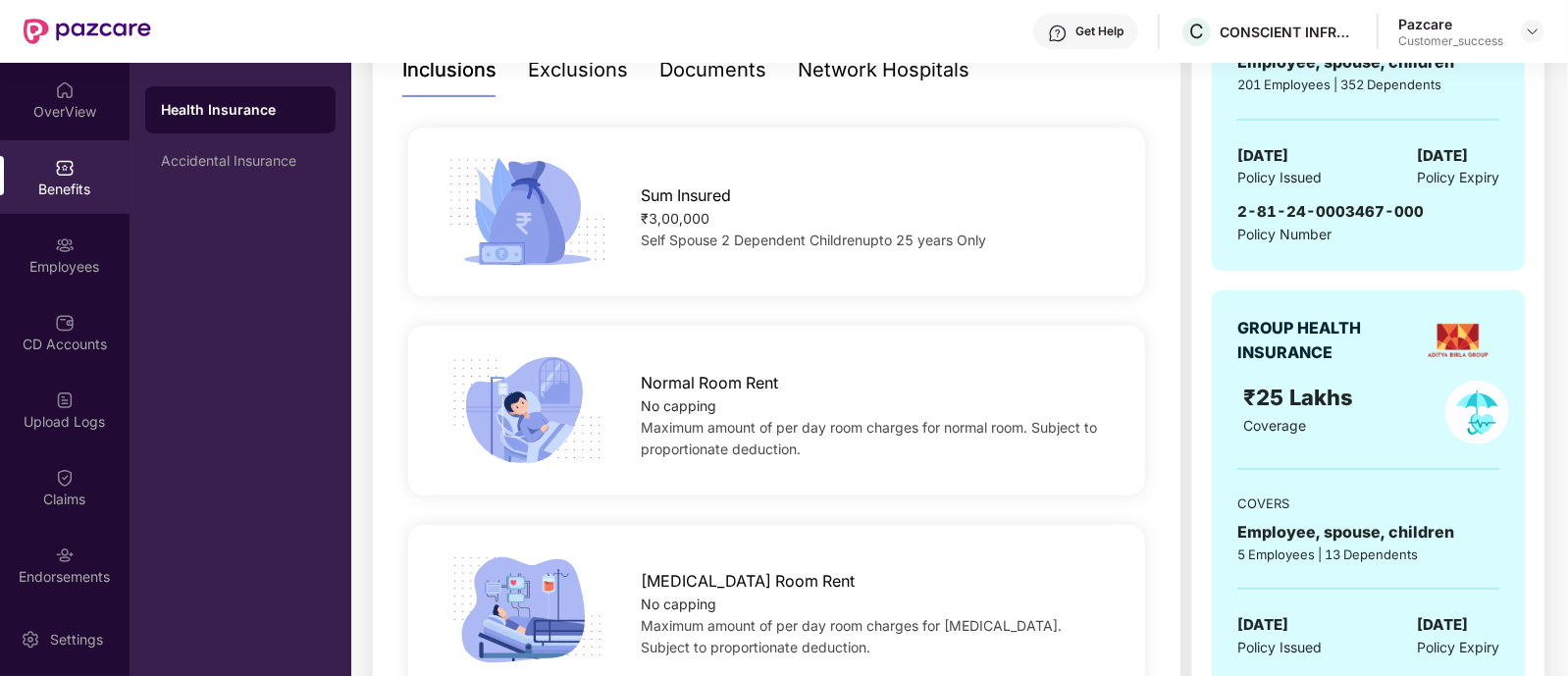
scroll to position [525, 0]
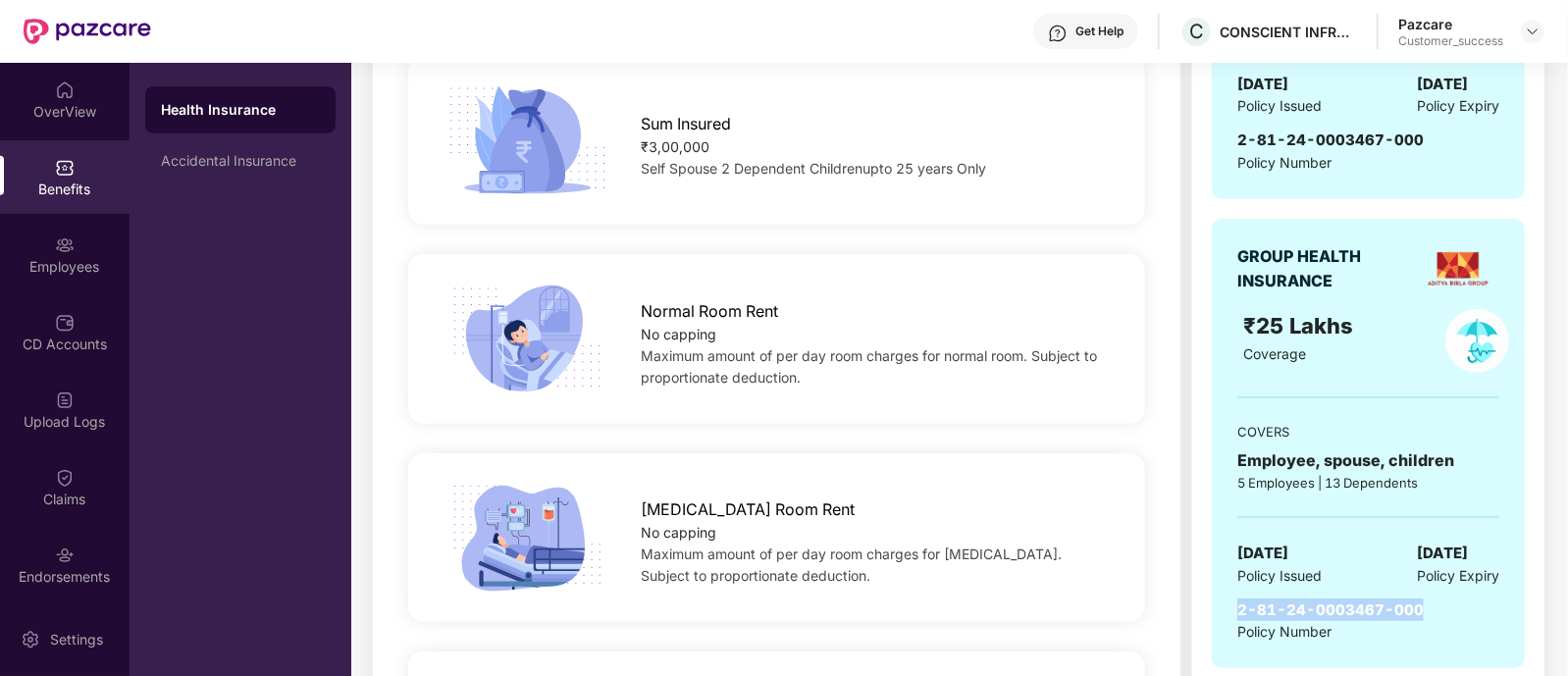
drag, startPoint x: 1234, startPoint y: 604, endPoint x: 1418, endPoint y: 601, distance: 184.0
click at [1418, 601] on div "GROUP HEALTH INSURANCE ₹25 Lakhs Coverage COVERS Employee, spouse, children 5 E…" at bounding box center [1368, 443] width 313 height 449
copy span "2-81-24-0003467-000"
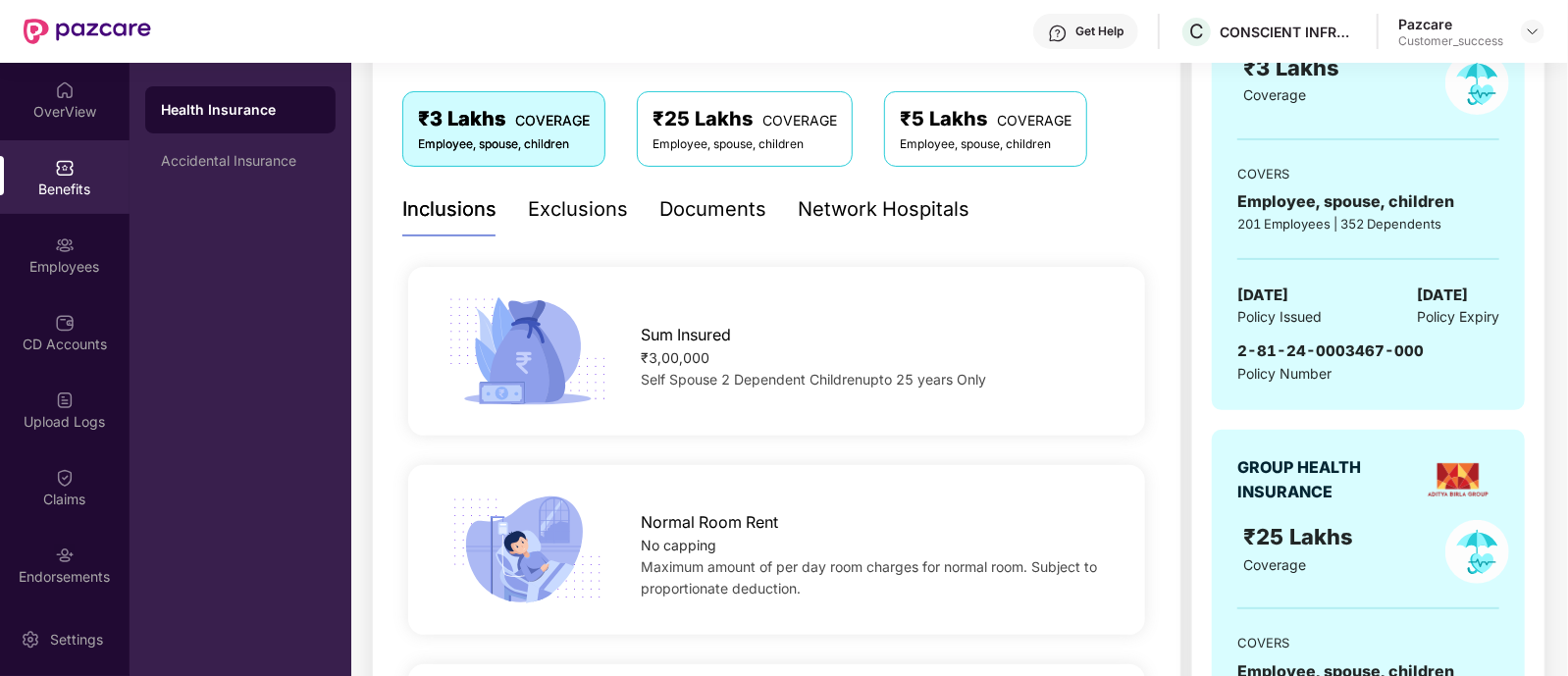
scroll to position [0, 0]
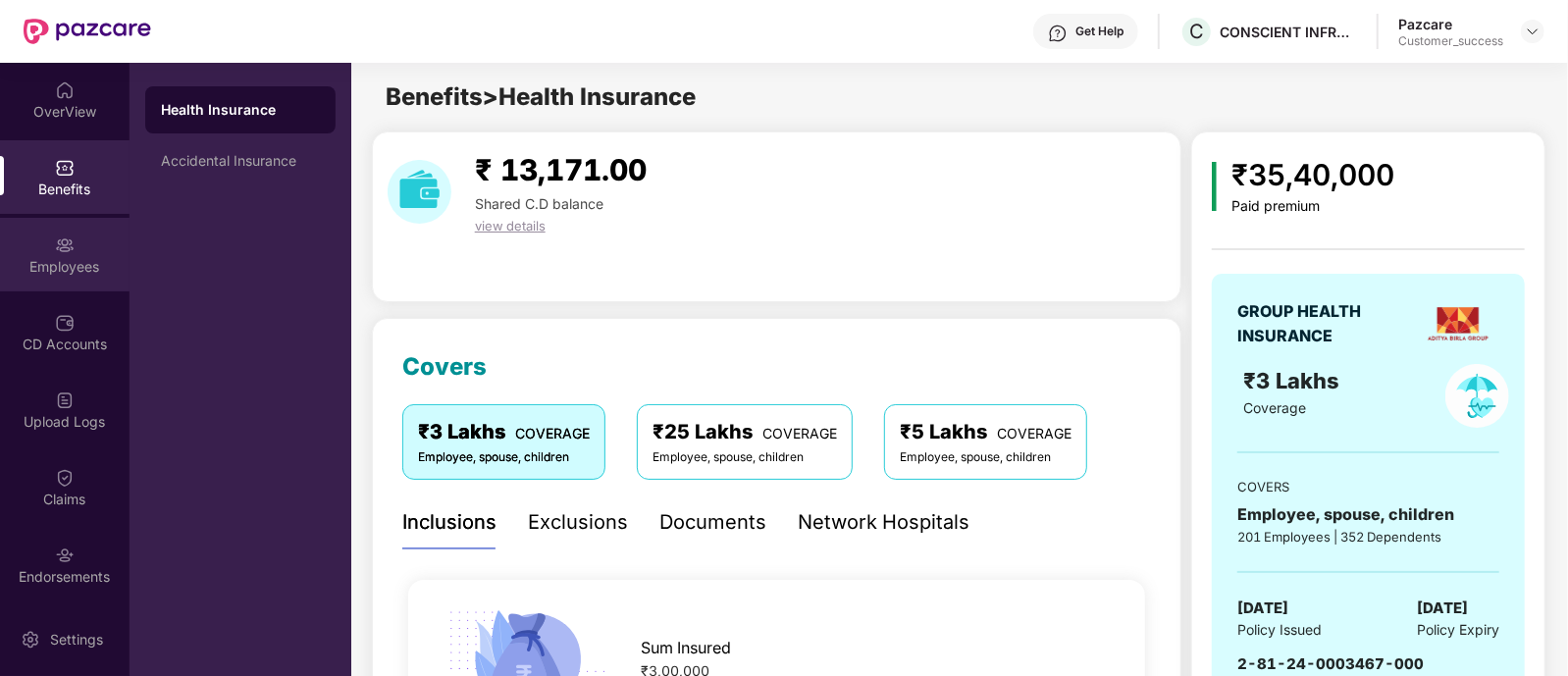
click at [80, 267] on div "Employees" at bounding box center [64, 267] width 130 height 20
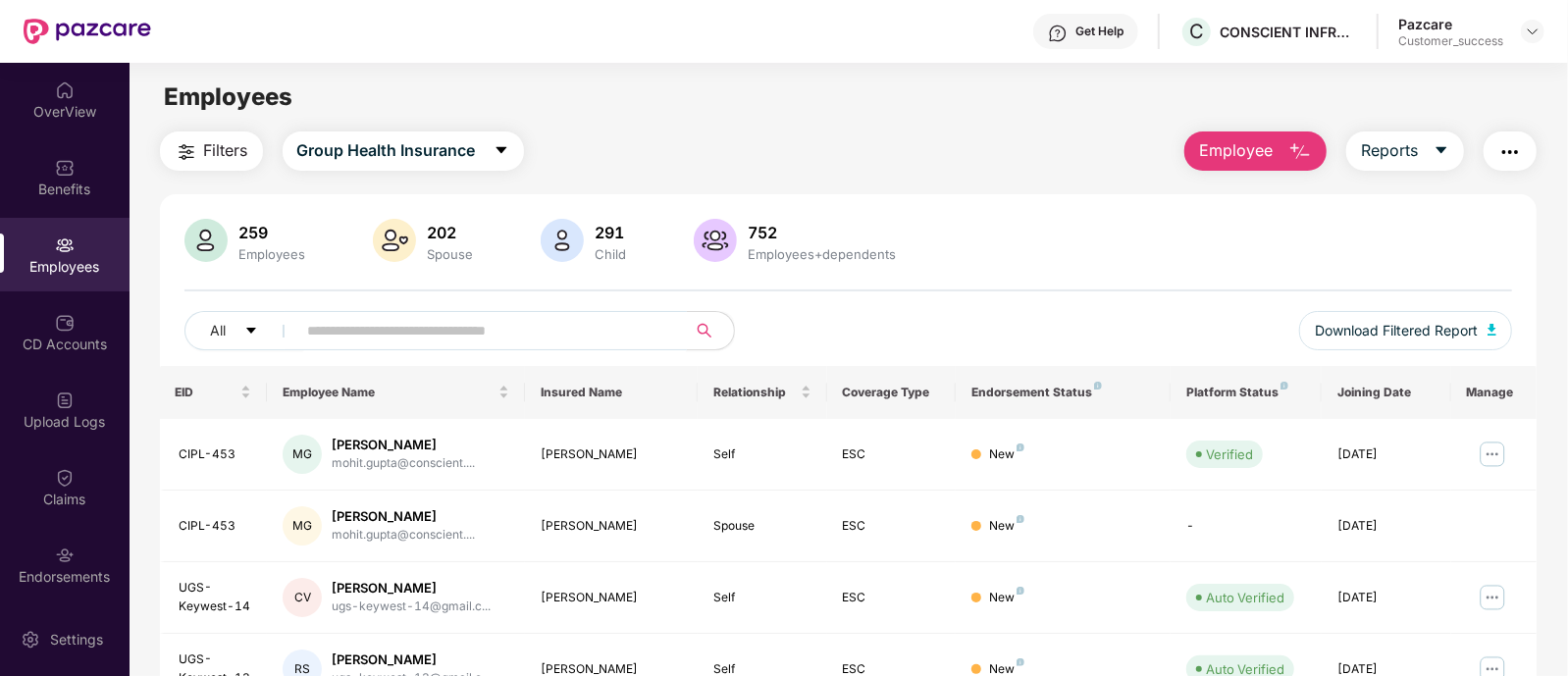
click at [525, 329] on input "text" at bounding box center [484, 331] width 352 height 30
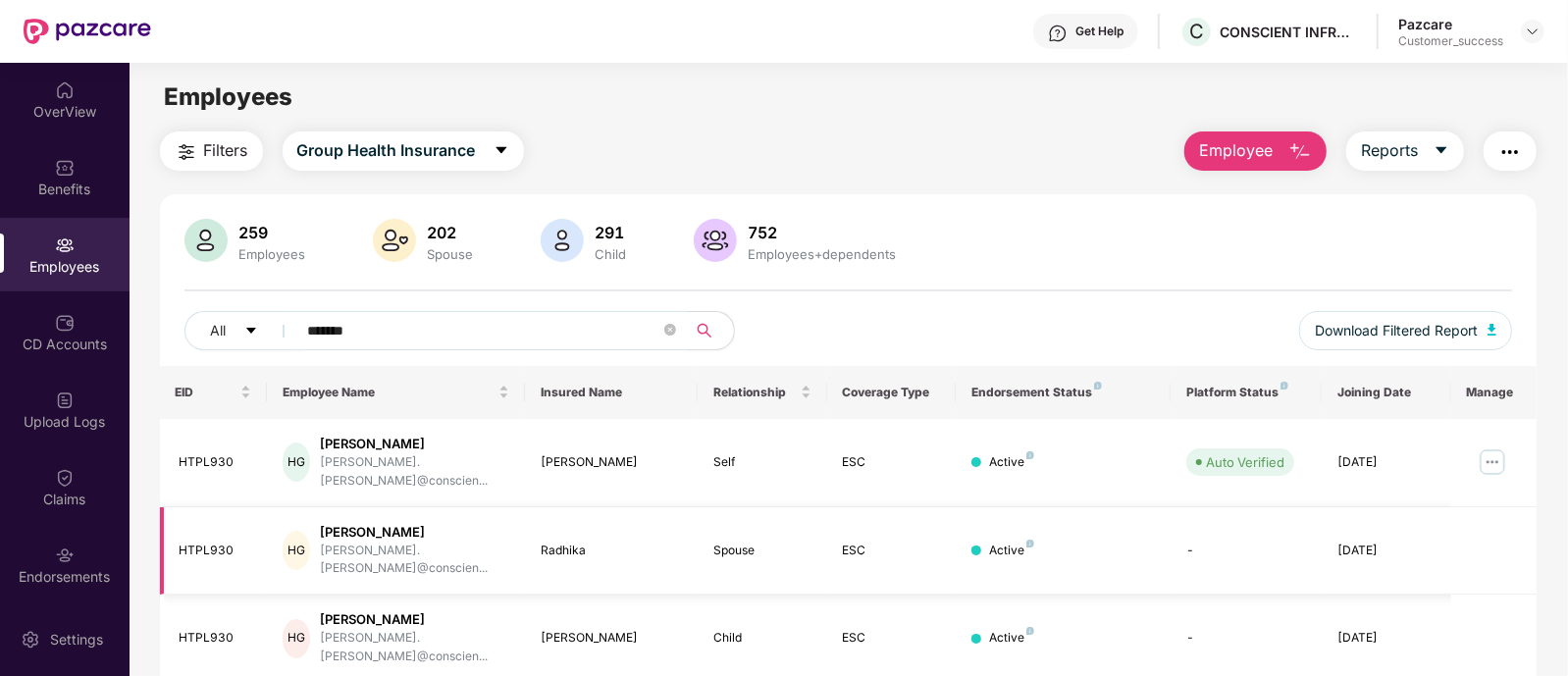
scroll to position [62, 0]
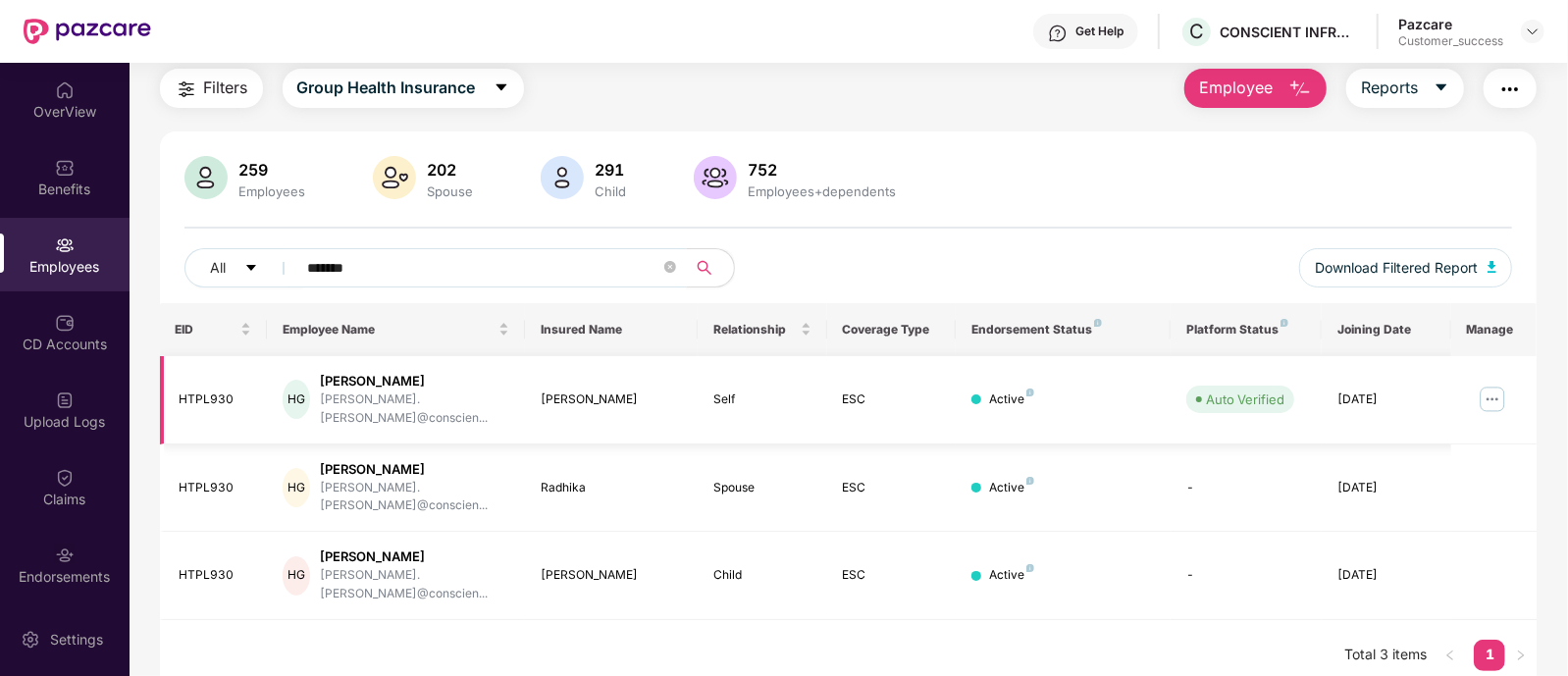
type input "*******"
click at [1500, 388] on img at bounding box center [1493, 400] width 32 height 32
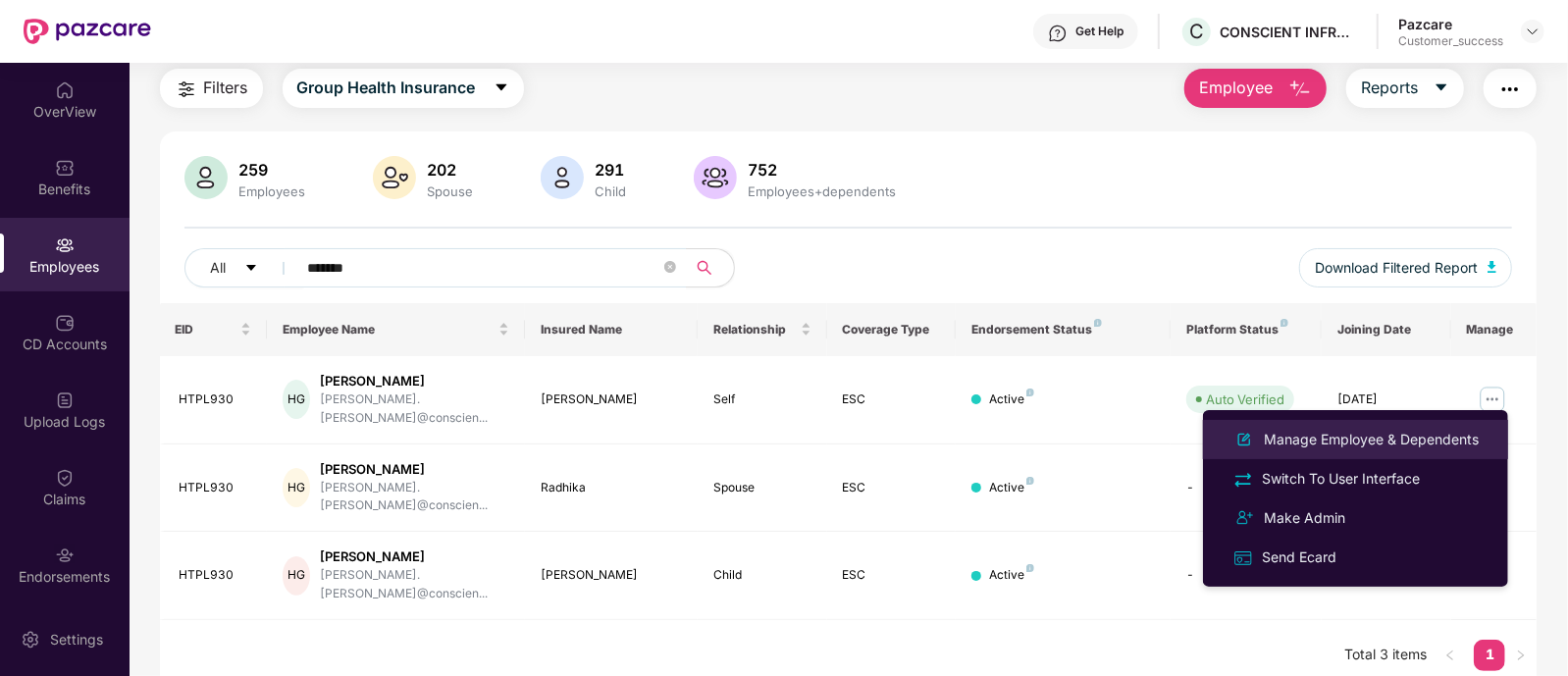
click at [1390, 441] on div "Manage Employee & Dependents" at bounding box center [1370, 439] width 223 height 22
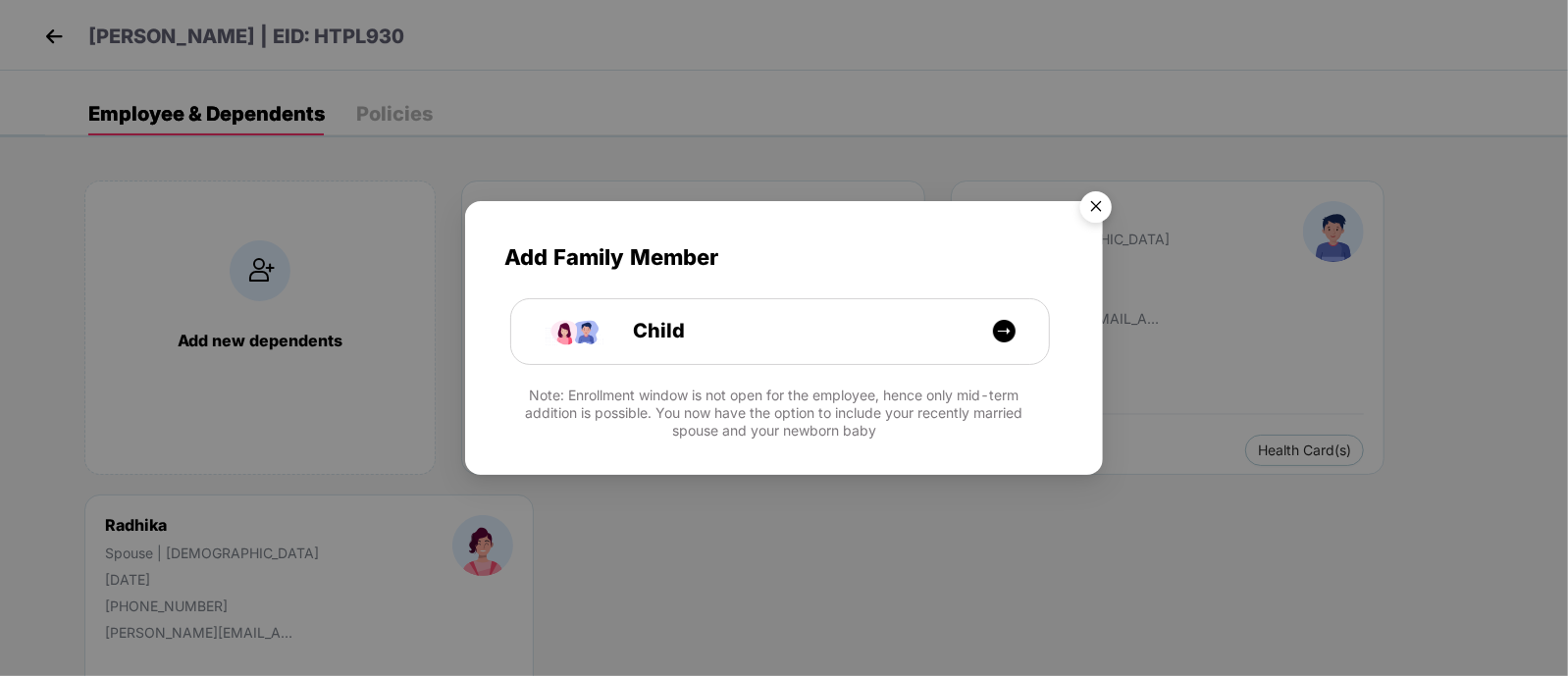
click at [1095, 198] on img "Close" at bounding box center [1096, 210] width 55 height 55
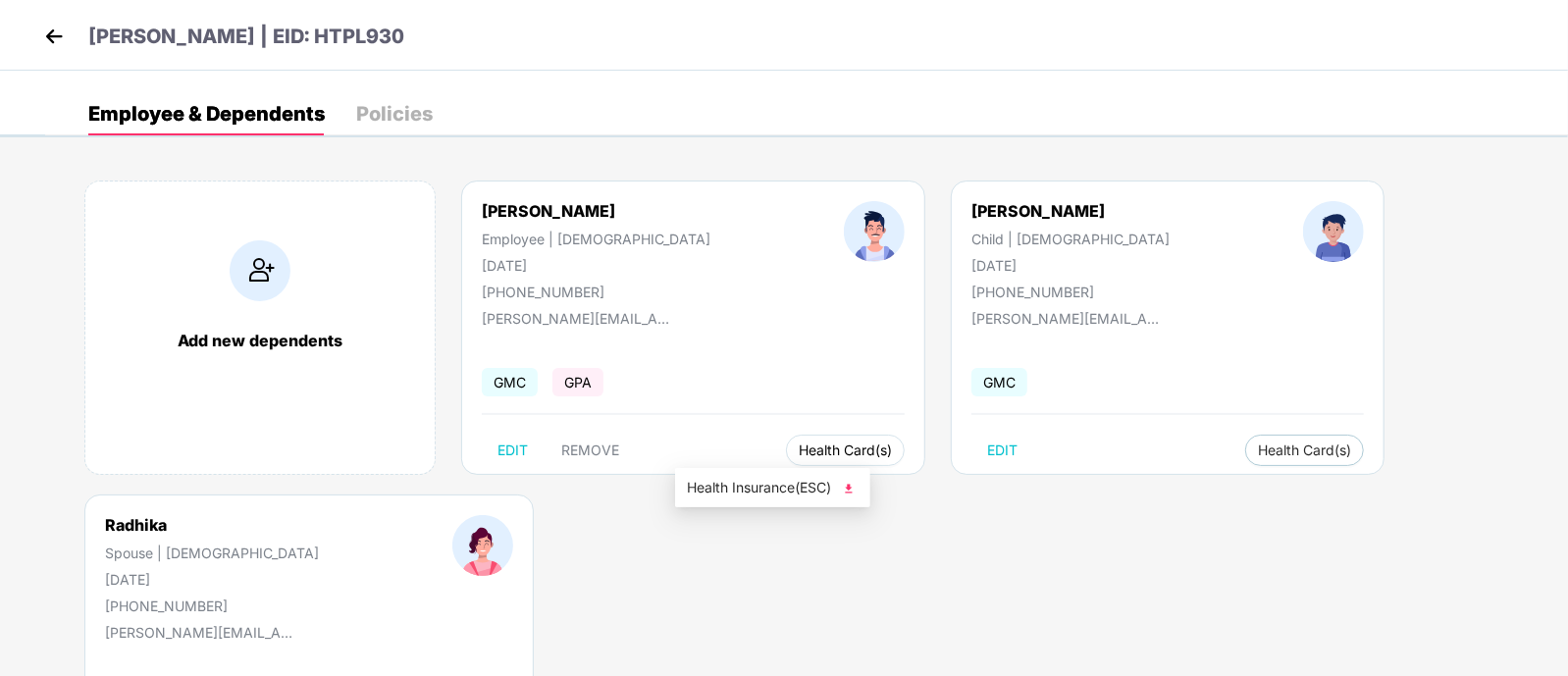
click at [763, 463] on body "[PERSON_NAME] | EID: HTPL930 Employee & Dependents Policies Add new dependents …" at bounding box center [784, 338] width 1568 height 676
click at [767, 481] on span "Health Insurance(ESC)" at bounding box center [773, 488] width 172 height 22
click at [1258, 445] on span "Health Card(s)" at bounding box center [1305, 450] width 93 height 10
click at [1126, 484] on span "Health Insurance(ESC)" at bounding box center [1150, 488] width 172 height 22
click at [57, 29] on img at bounding box center [54, 37] width 30 height 30
